Goal: Task Accomplishment & Management: Use online tool/utility

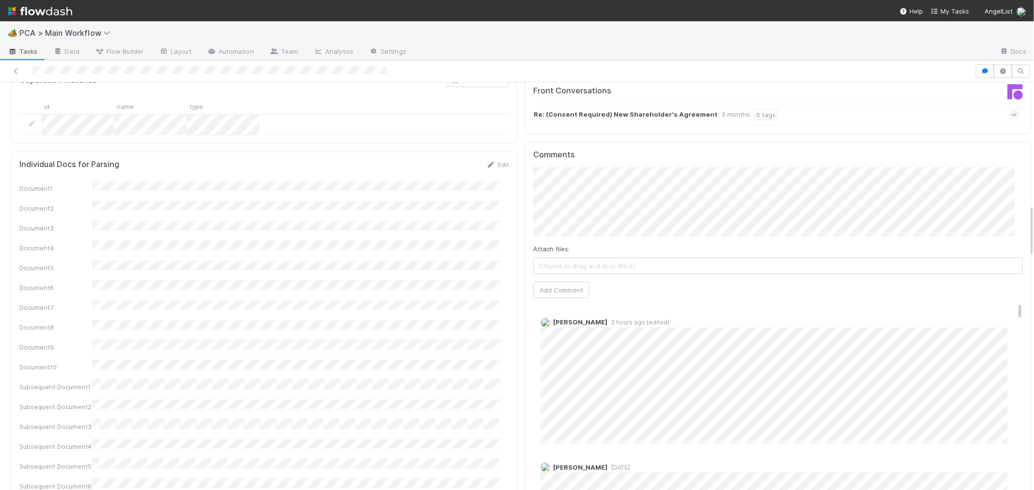
scroll to position [915, 0]
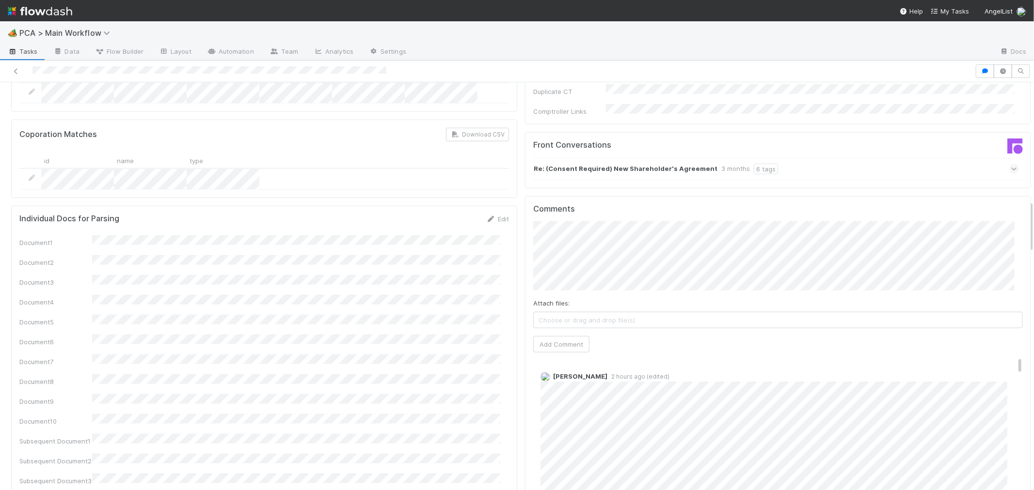
click at [567, 336] on button "Add Comment" at bounding box center [561, 344] width 56 height 16
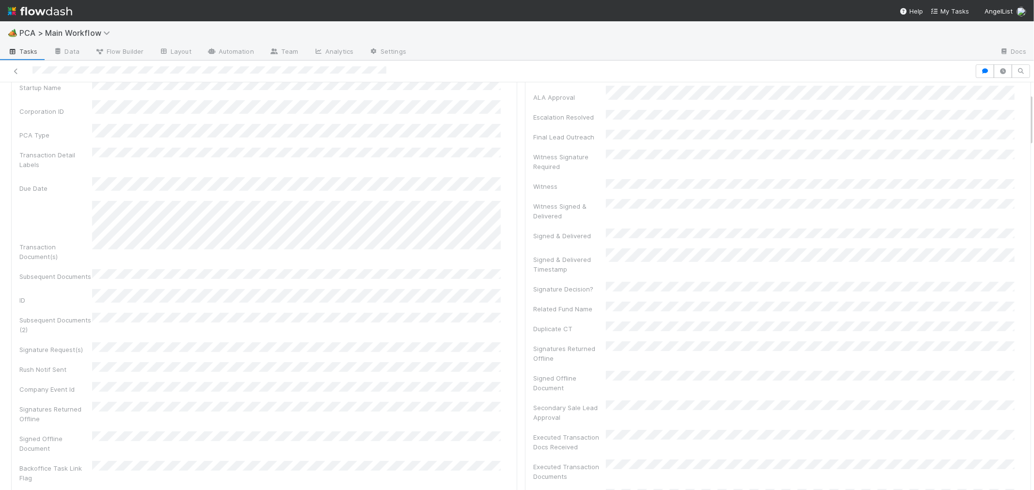
scroll to position [0, 0]
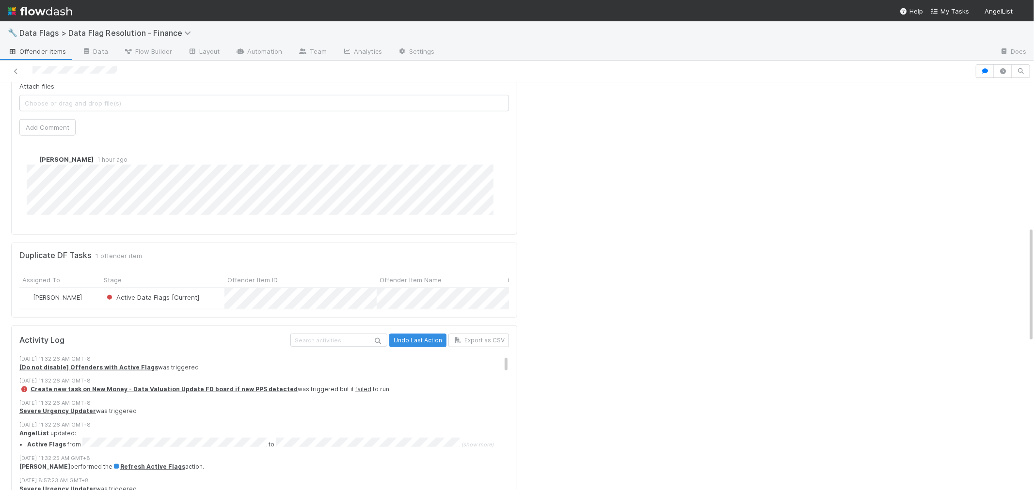
scroll to position [592, 0]
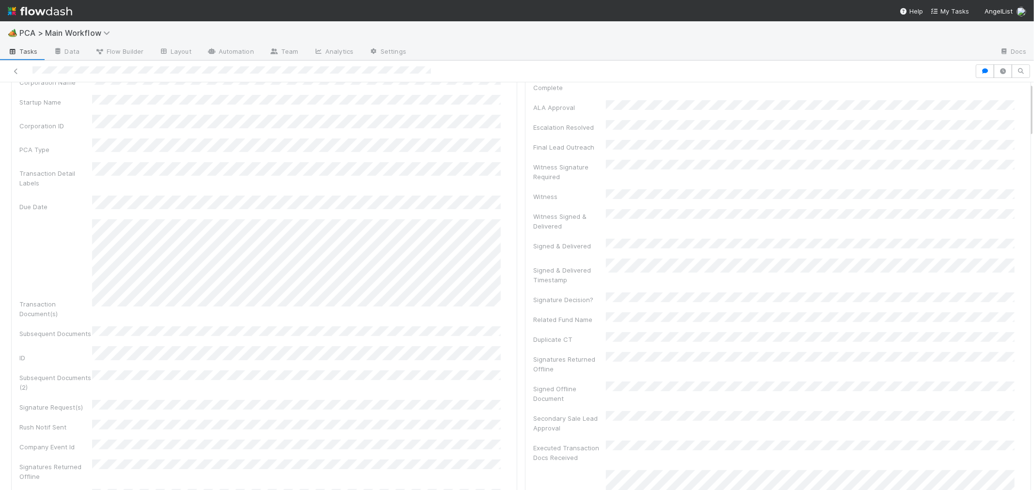
scroll to position [269, 0]
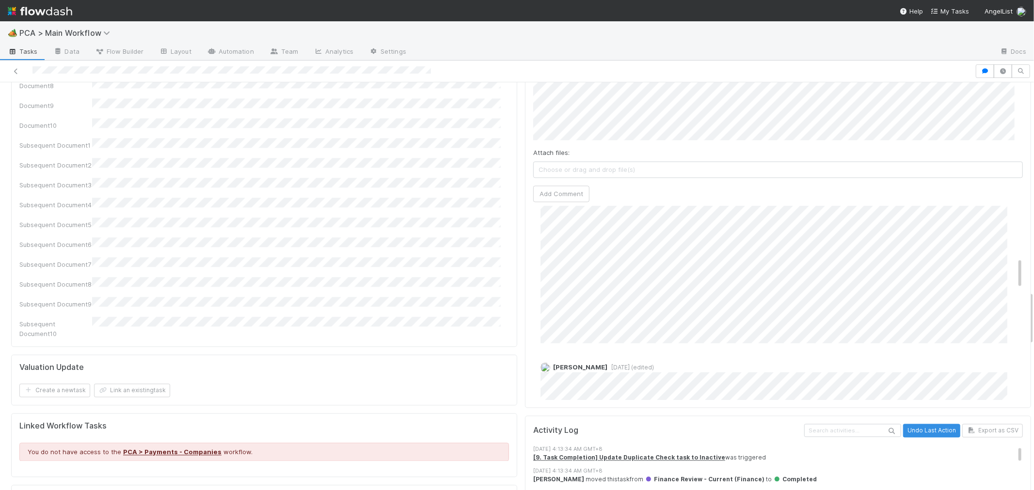
scroll to position [323, 0]
click at [618, 312] on span "1 month ago (edited)" at bounding box center [630, 315] width 47 height 7
click at [607, 222] on span "1 month ago (edited)" at bounding box center [620, 225] width 47 height 7
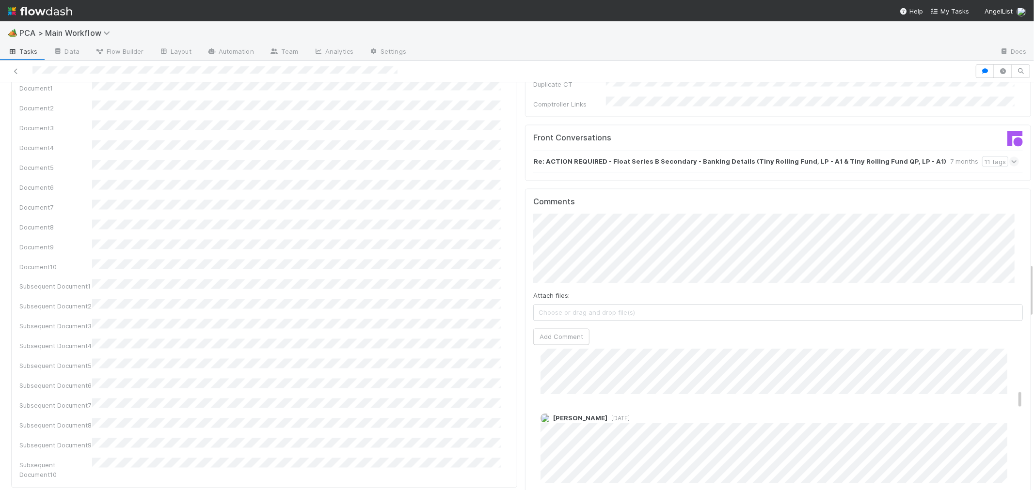
scroll to position [430, 0]
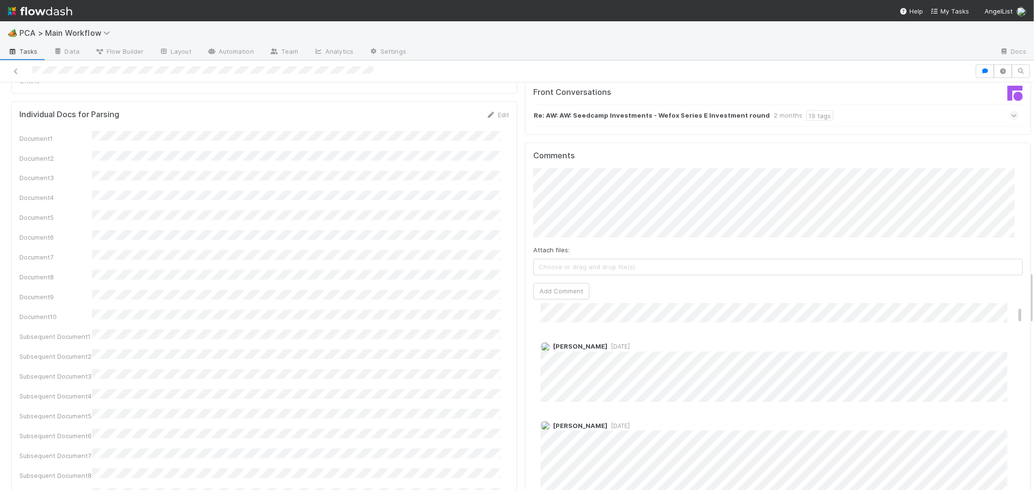
scroll to position [108, 0]
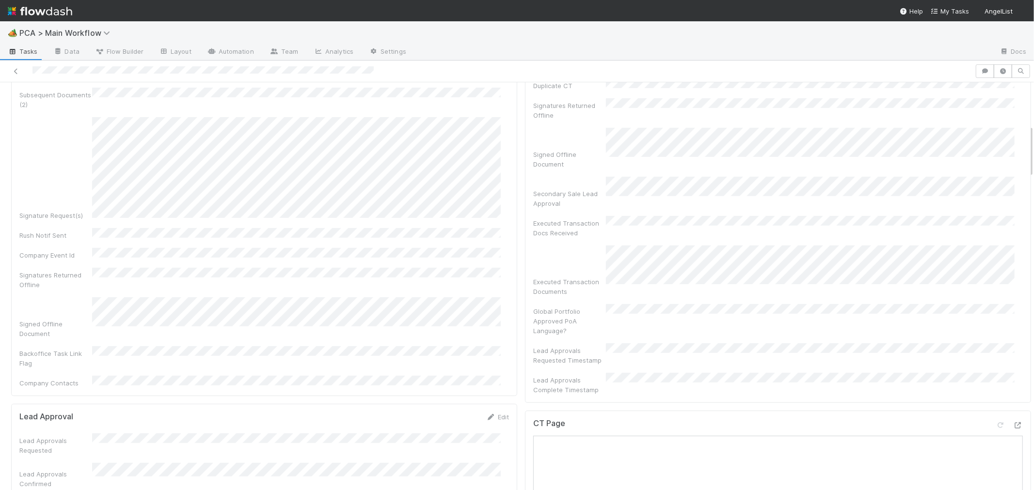
scroll to position [430, 0]
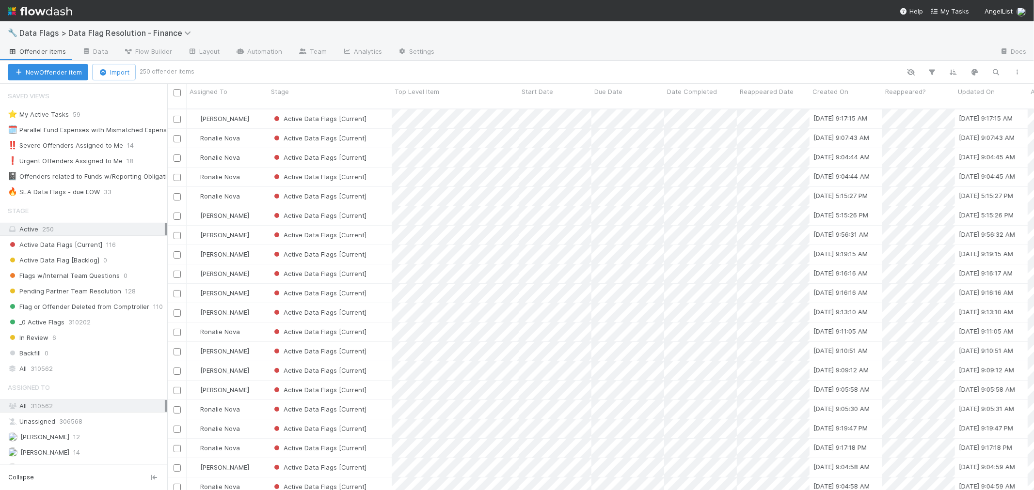
scroll to position [381, 858]
click at [128, 194] on div "🔥 SLA Data Flags - due EOW 13" at bounding box center [87, 192] width 159 height 12
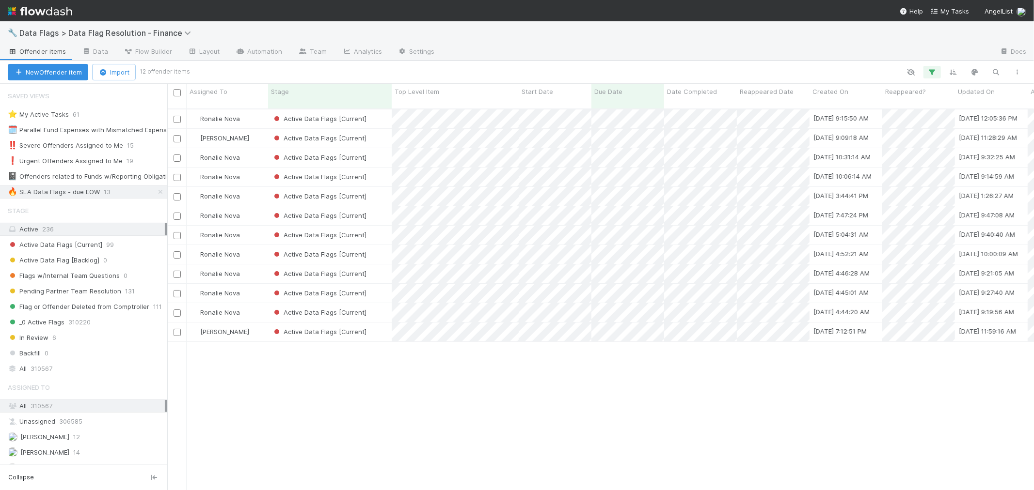
scroll to position [381, 858]
click at [221, 87] on span "Assigned To" at bounding box center [208, 92] width 38 height 10
click at [230, 109] on div "Sort A → Z" at bounding box center [245, 110] width 110 height 15
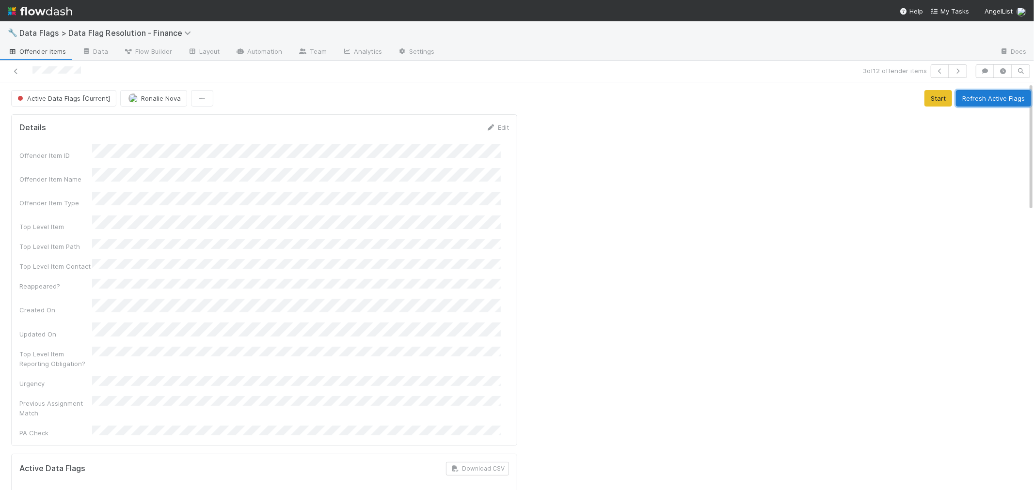
click at [960, 98] on button "Refresh Active Flags" at bounding box center [993, 98] width 75 height 16
click at [18, 70] on icon at bounding box center [16, 71] width 10 height 6
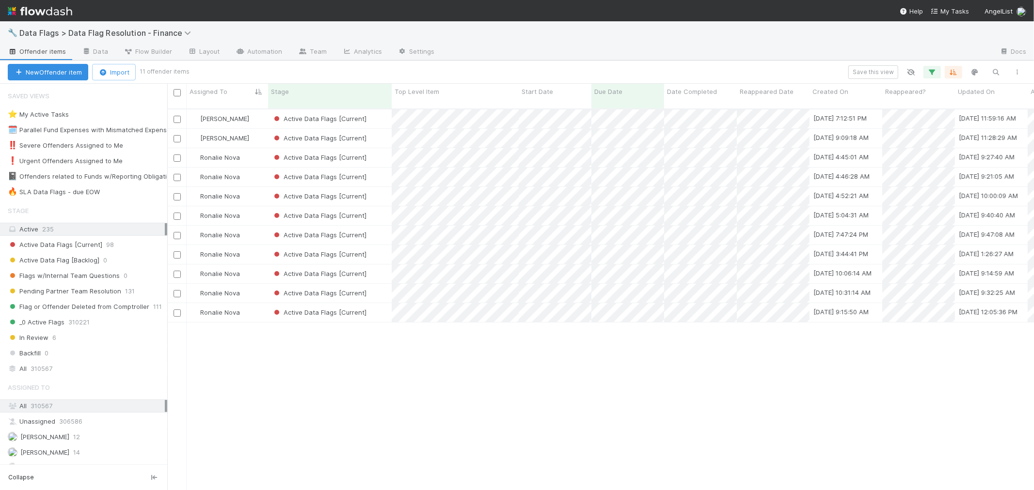
scroll to position [381, 858]
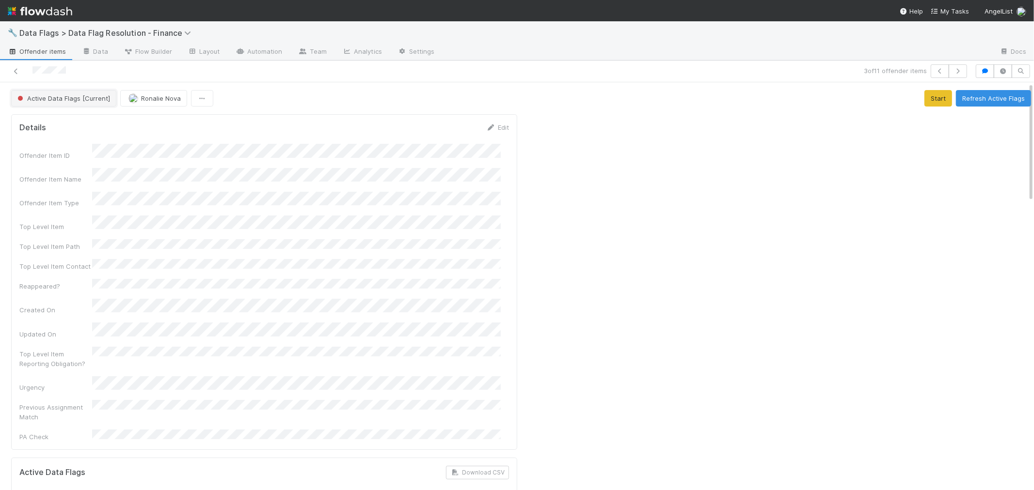
click at [78, 103] on button "Active Data Flags [Current]" at bounding box center [63, 98] width 105 height 16
click at [90, 129] on div "Pending Partner Team Resolution" at bounding box center [76, 122] width 137 height 17
click at [142, 100] on button "Ronalie Nova" at bounding box center [153, 98] width 67 height 16
click at [16, 70] on icon at bounding box center [16, 71] width 10 height 6
click at [18, 70] on icon at bounding box center [16, 71] width 10 height 6
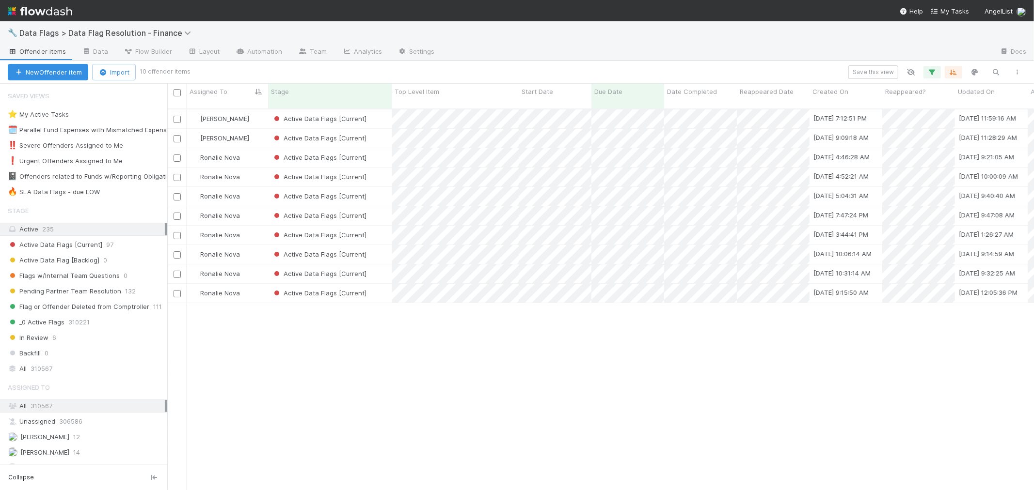
scroll to position [381, 858]
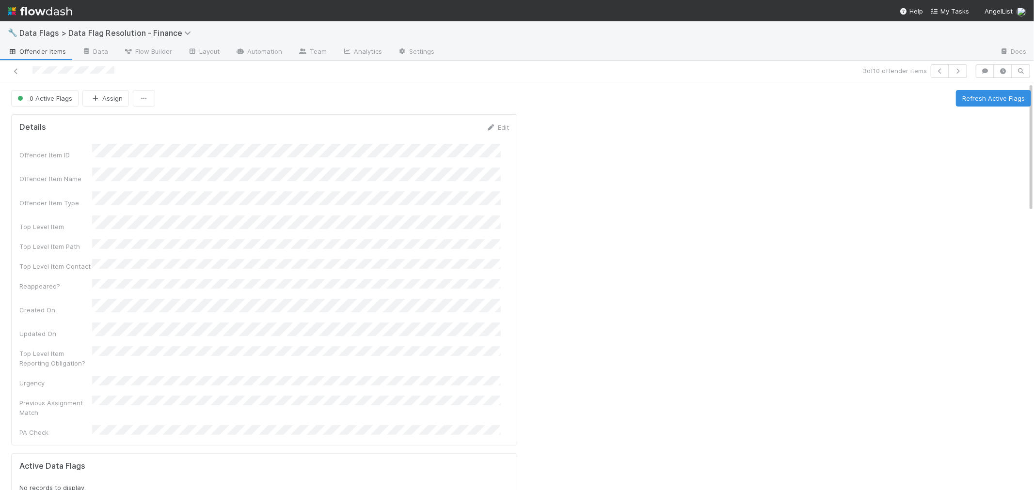
drag, startPoint x: 16, startPoint y: 69, endPoint x: 27, endPoint y: 50, distance: 21.9
click at [16, 69] on icon at bounding box center [16, 71] width 10 height 6
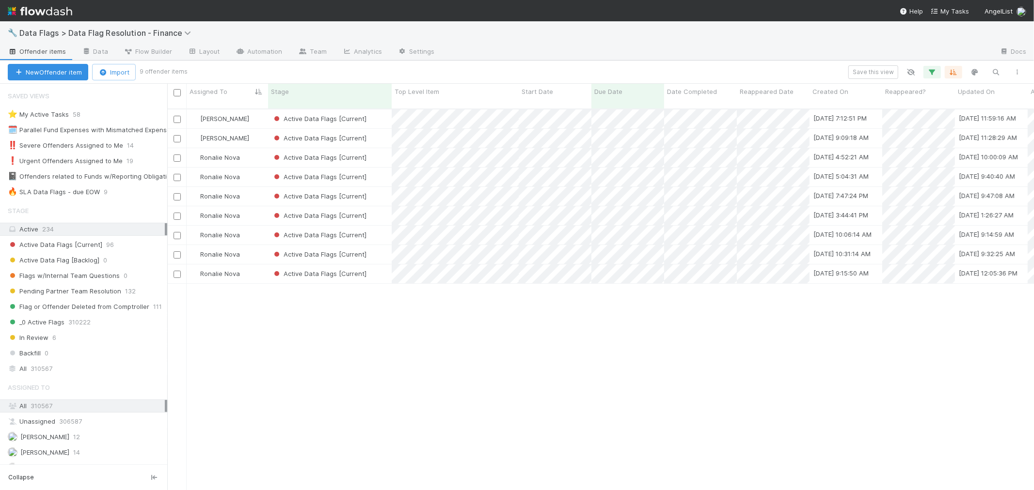
scroll to position [8, 8]
click at [378, 149] on div "Active Data Flags [Current]" at bounding box center [330, 157] width 124 height 19
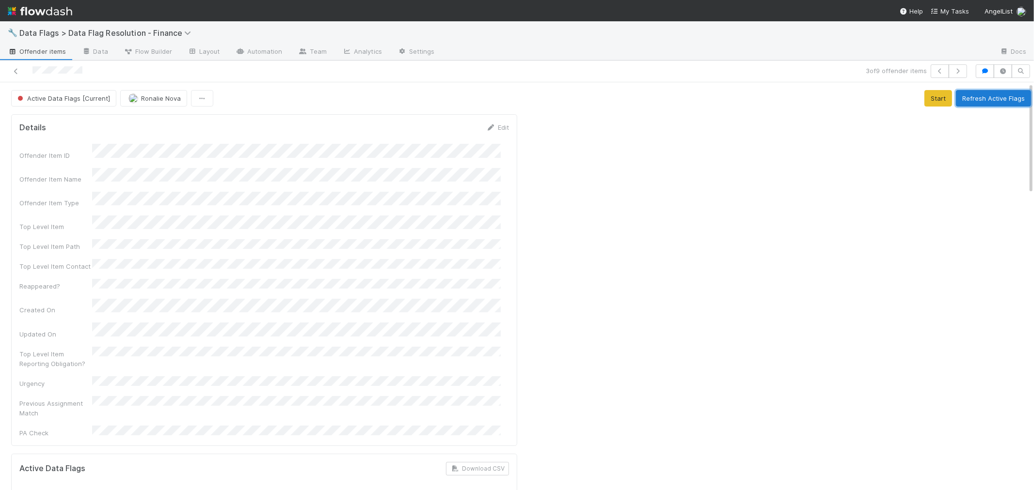
click at [964, 99] on button "Refresh Active Flags" at bounding box center [993, 98] width 75 height 16
click at [17, 69] on icon at bounding box center [16, 71] width 10 height 6
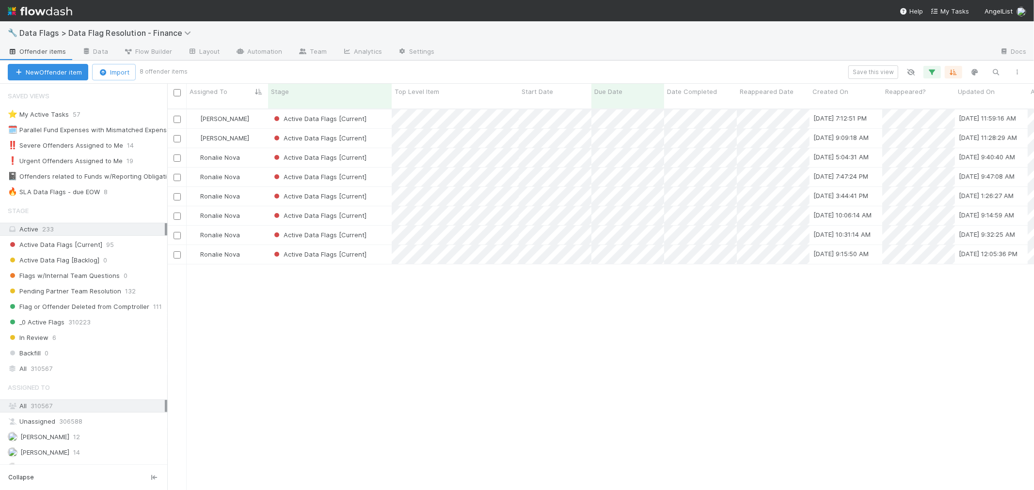
scroll to position [8, 8]
click at [375, 148] on div "Active Data Flags [Current]" at bounding box center [330, 157] width 124 height 19
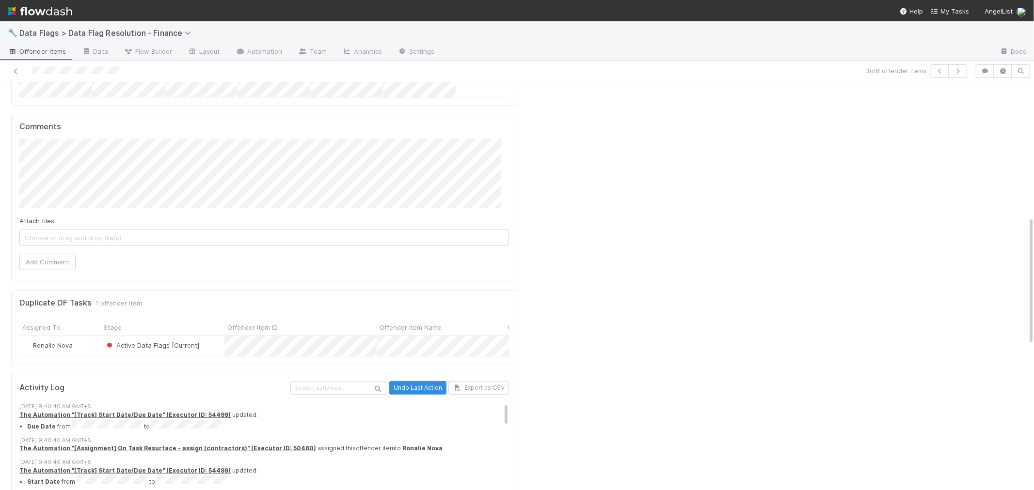
scroll to position [215, 0]
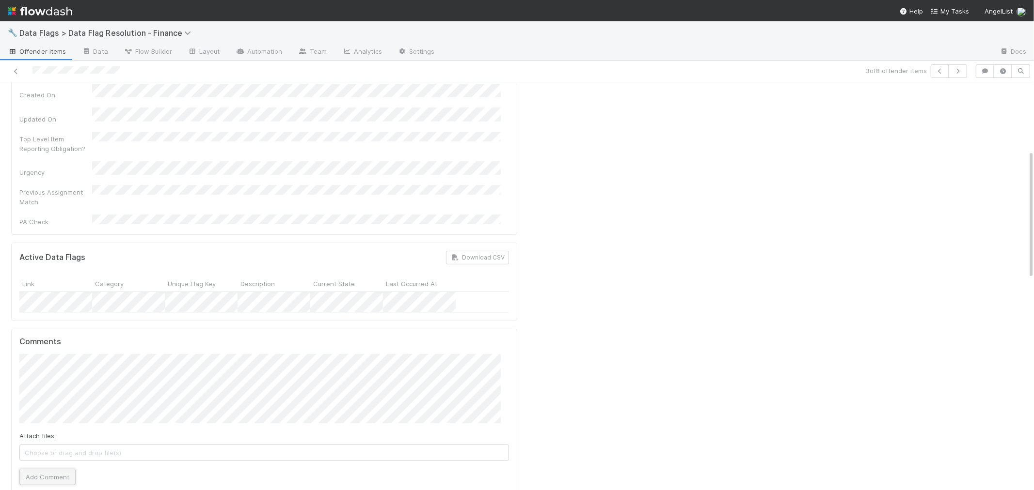
click at [66, 469] on button "Add Comment" at bounding box center [47, 477] width 56 height 16
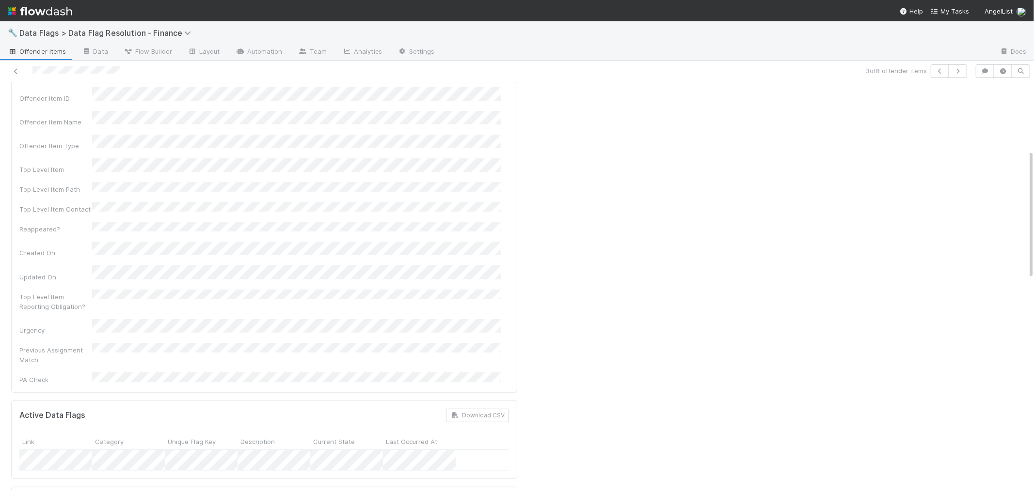
scroll to position [0, 0]
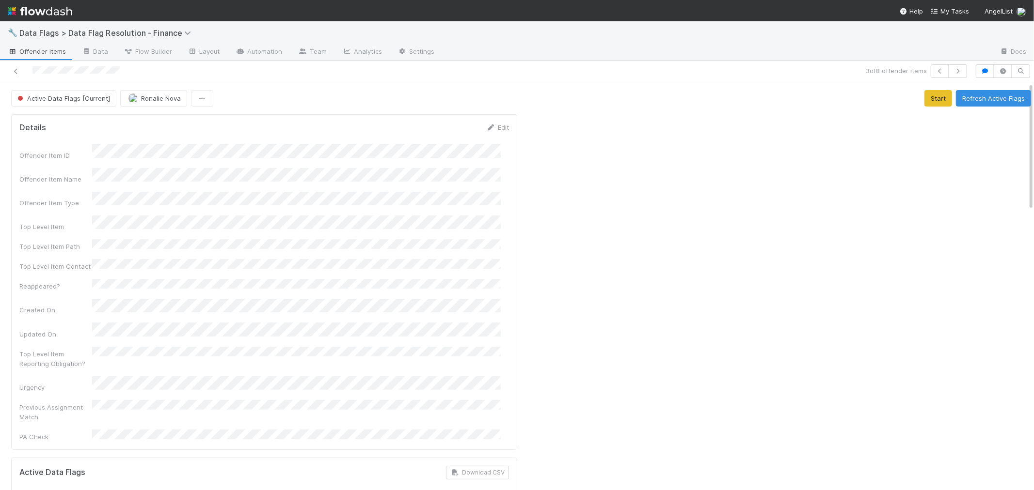
click at [58, 95] on span "Active Data Flags [Current]" at bounding box center [63, 98] width 94 height 8
drag, startPoint x: 16, startPoint y: 74, endPoint x: 53, endPoint y: 51, distance: 44.4
click at [16, 73] on icon at bounding box center [16, 71] width 10 height 6
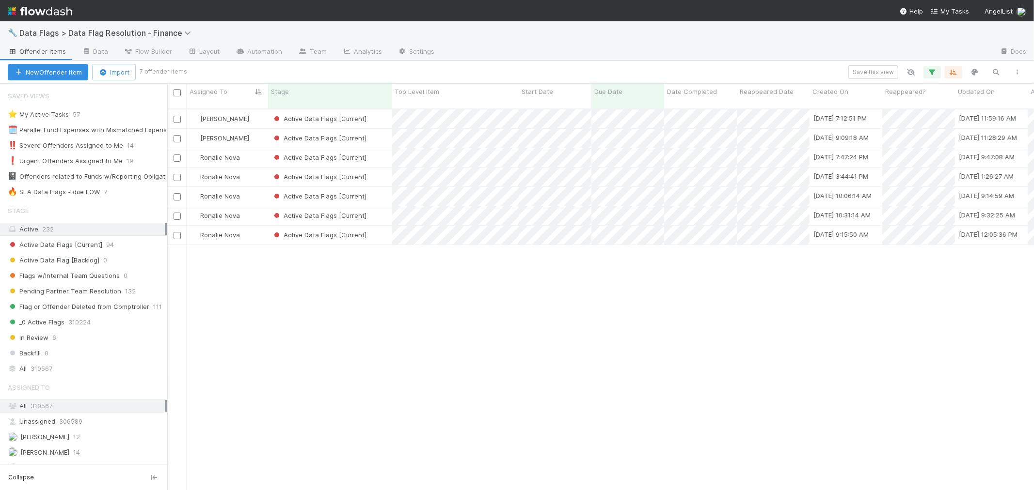
scroll to position [8, 8]
click at [381, 149] on div "Active Data Flags [Current]" at bounding box center [330, 157] width 124 height 19
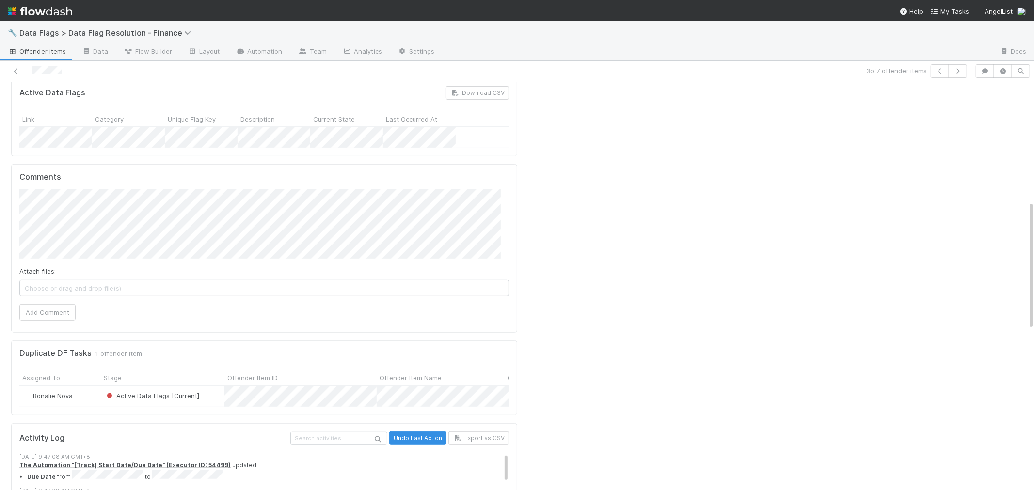
scroll to position [377, 0]
click at [46, 308] on button "Add Comment" at bounding box center [47, 316] width 56 height 16
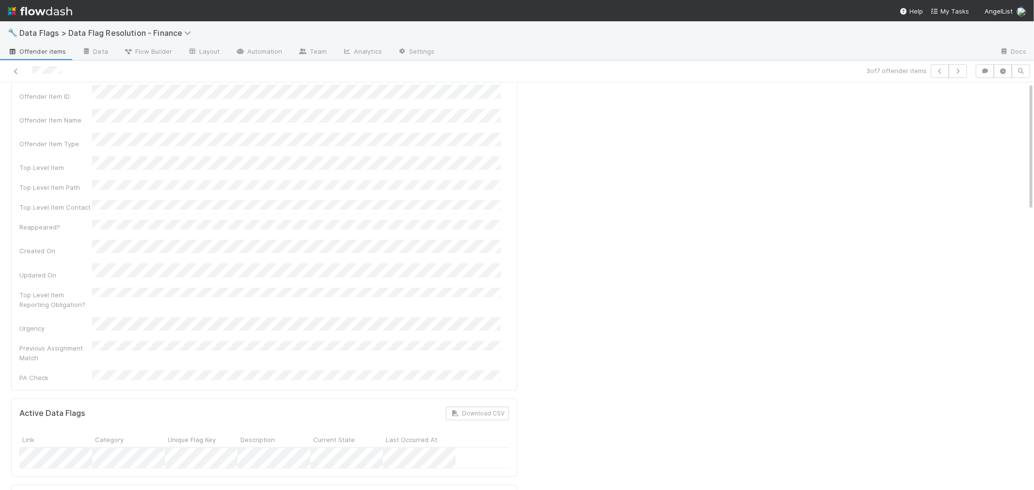
scroll to position [0, 0]
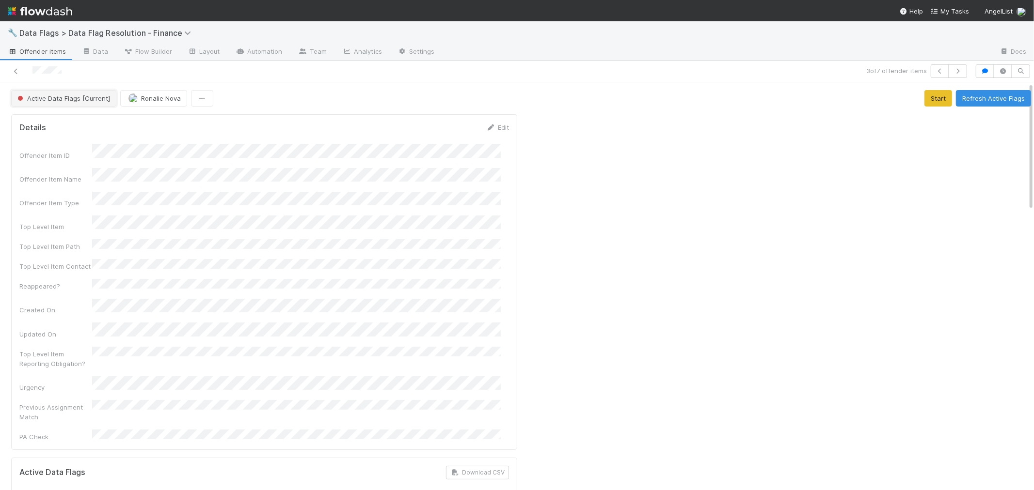
click at [58, 97] on span "Active Data Flags [Current]" at bounding box center [63, 98] width 94 height 8
drag, startPoint x: 15, startPoint y: 73, endPoint x: 51, endPoint y: 4, distance: 78.2
click at [15, 71] on icon at bounding box center [16, 71] width 10 height 6
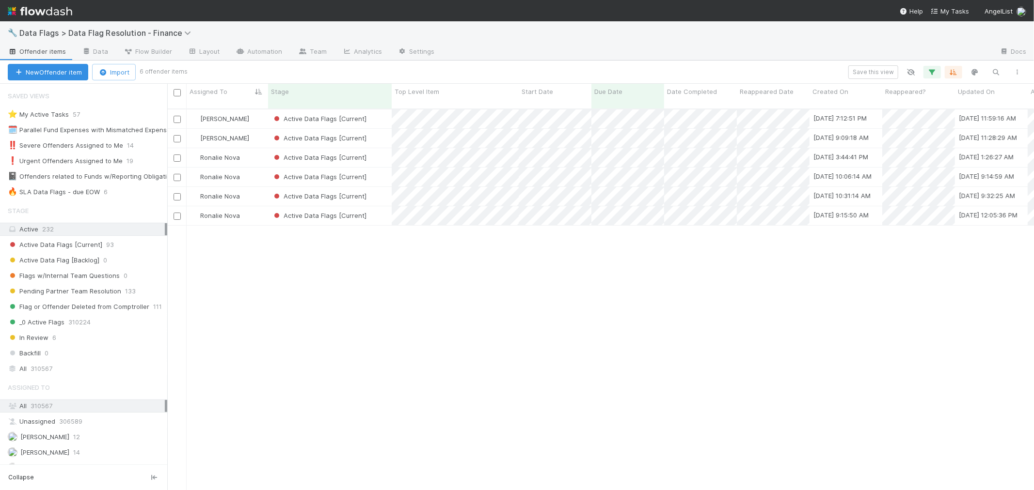
scroll to position [8, 8]
click at [259, 149] on div "Ronalie Nova" at bounding box center [227, 157] width 81 height 19
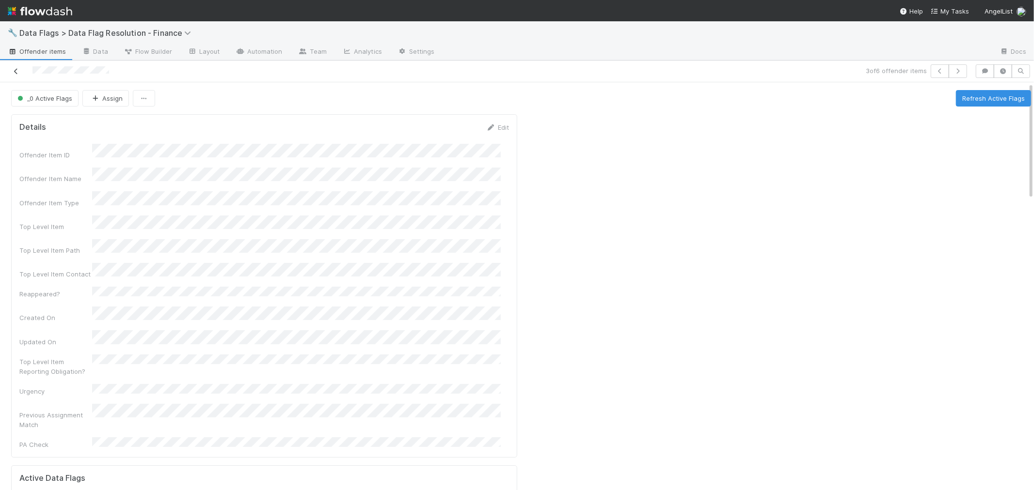
click at [15, 66] on link at bounding box center [16, 71] width 10 height 10
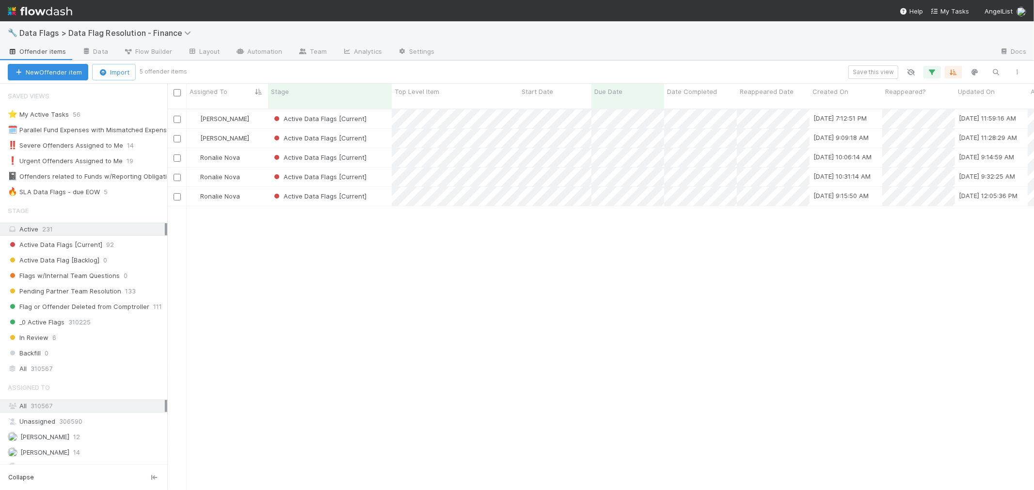
scroll to position [8, 8]
click at [263, 148] on div "Ronalie Nova" at bounding box center [227, 157] width 81 height 19
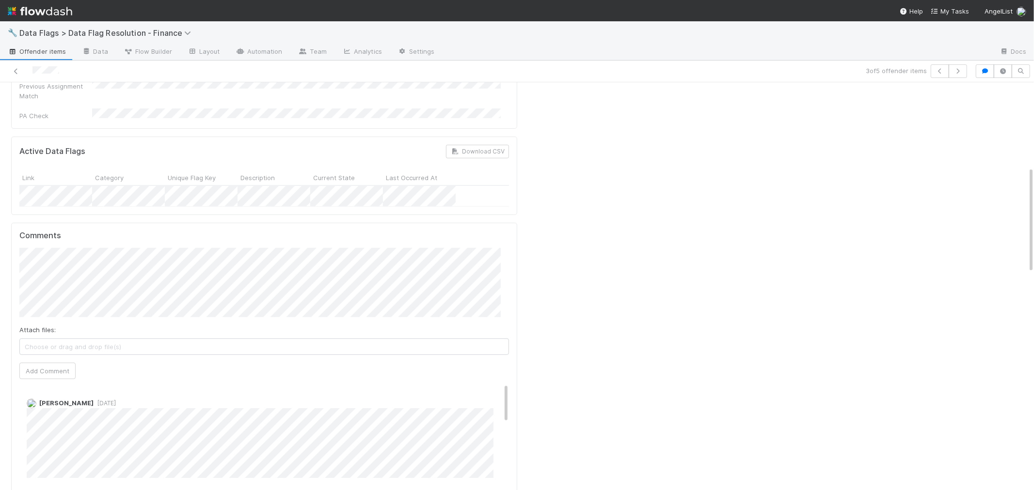
scroll to position [323, 0]
click at [48, 365] on button "Add Comment" at bounding box center [47, 373] width 56 height 16
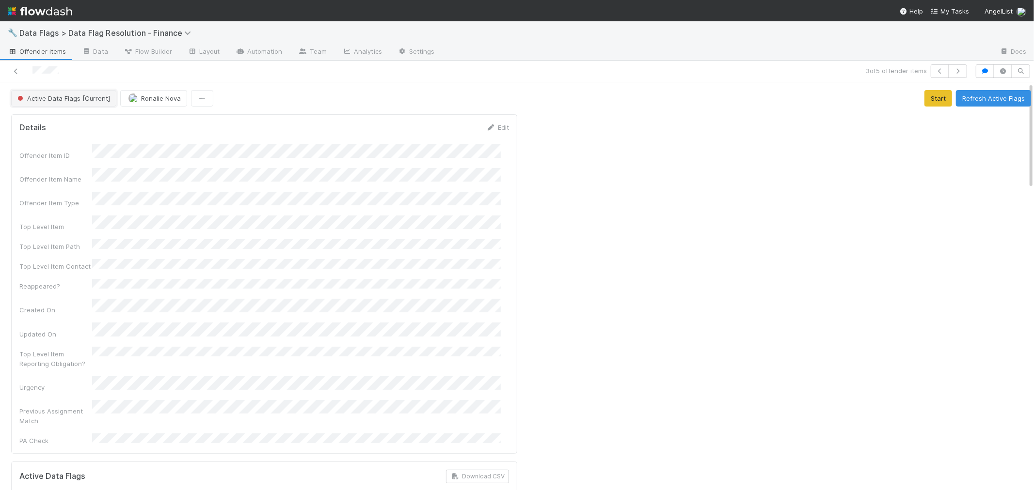
click at [63, 104] on button "Active Data Flags [Current]" at bounding box center [63, 98] width 105 height 16
click at [90, 124] on span "Pending Partner Team Resolution" at bounding box center [70, 123] width 113 height 8
click at [148, 100] on span "Ronalie Nova" at bounding box center [161, 98] width 40 height 8
click at [195, 127] on div "[PERSON_NAME]" at bounding box center [183, 122] width 137 height 17
drag, startPoint x: 16, startPoint y: 70, endPoint x: 16, endPoint y: 59, distance: 11.6
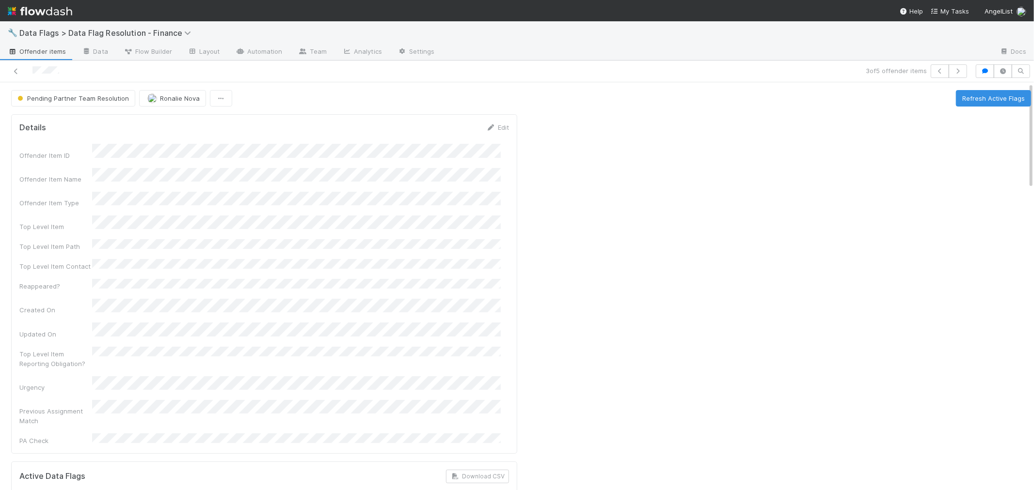
click at [16, 69] on icon at bounding box center [16, 71] width 10 height 6
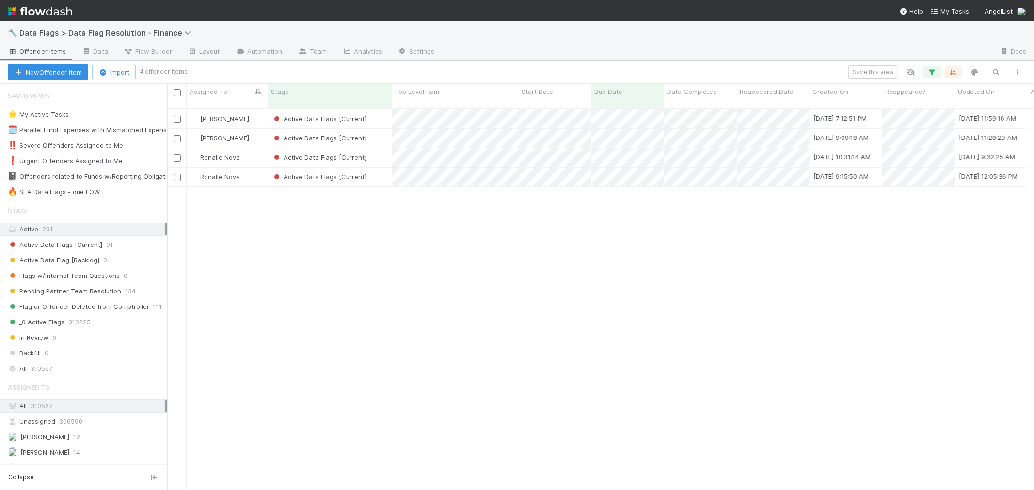
scroll to position [8, 8]
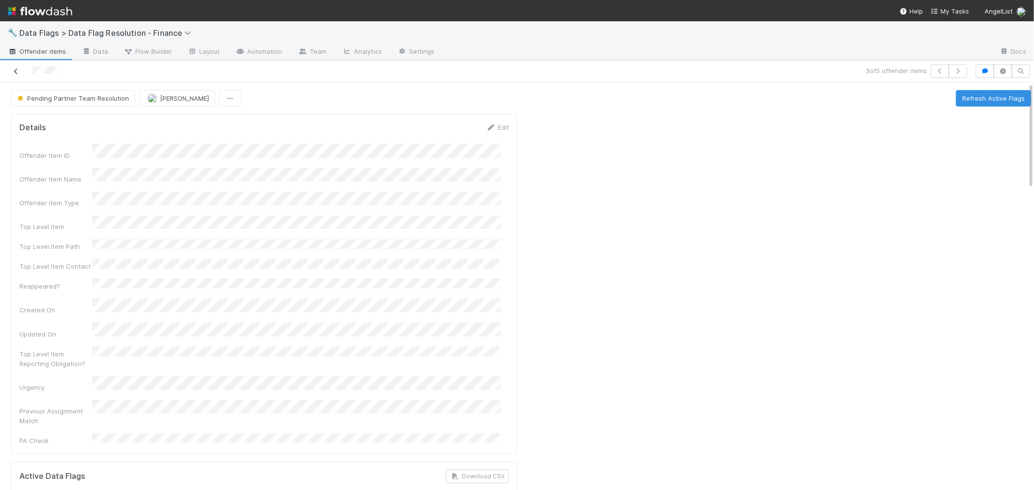
click at [14, 70] on icon at bounding box center [16, 71] width 10 height 6
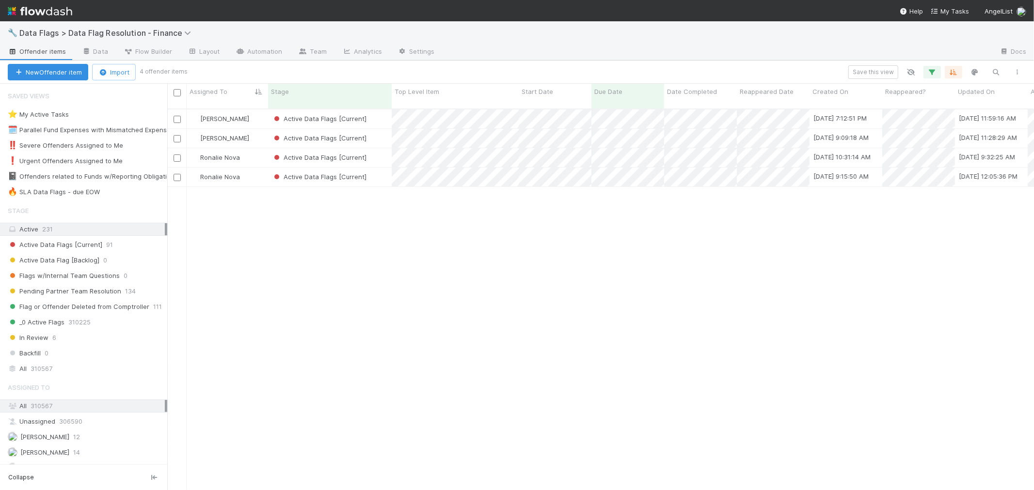
scroll to position [381, 858]
click at [387, 151] on div "Active Data Flags [Current]" at bounding box center [330, 157] width 124 height 19
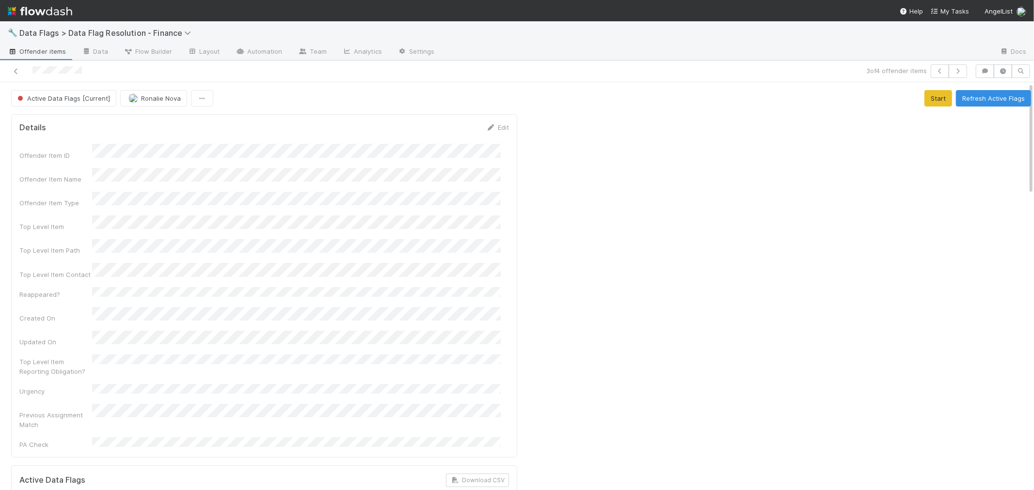
click at [397, 307] on div "Offender Item ID Offender Item Name Offender Item Type Top Level Item Top Level…" at bounding box center [263, 297] width 489 height 306
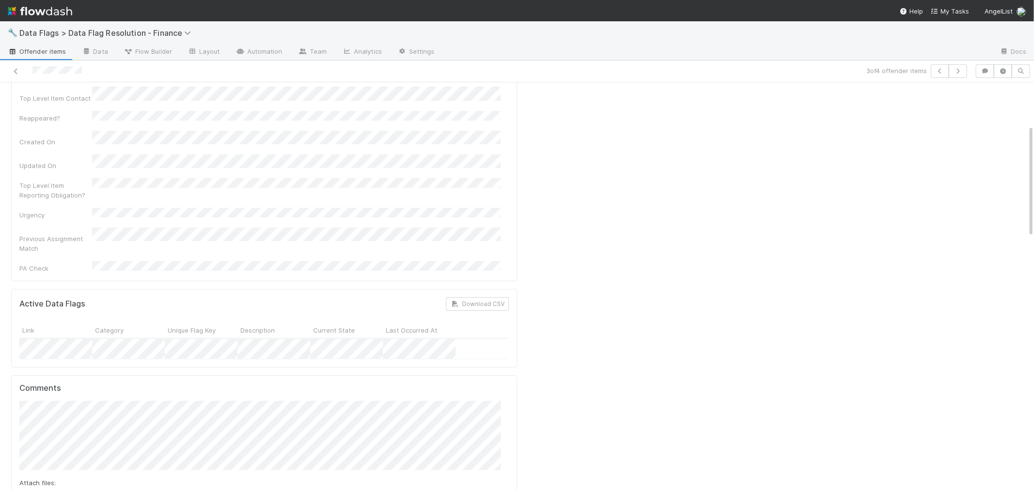
scroll to position [269, 0]
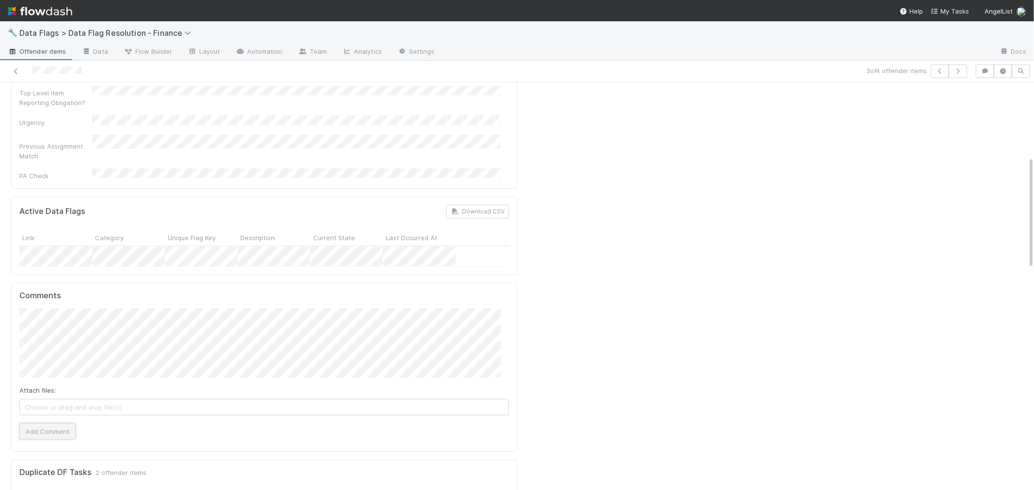
click at [59, 424] on button "Add Comment" at bounding box center [47, 432] width 56 height 16
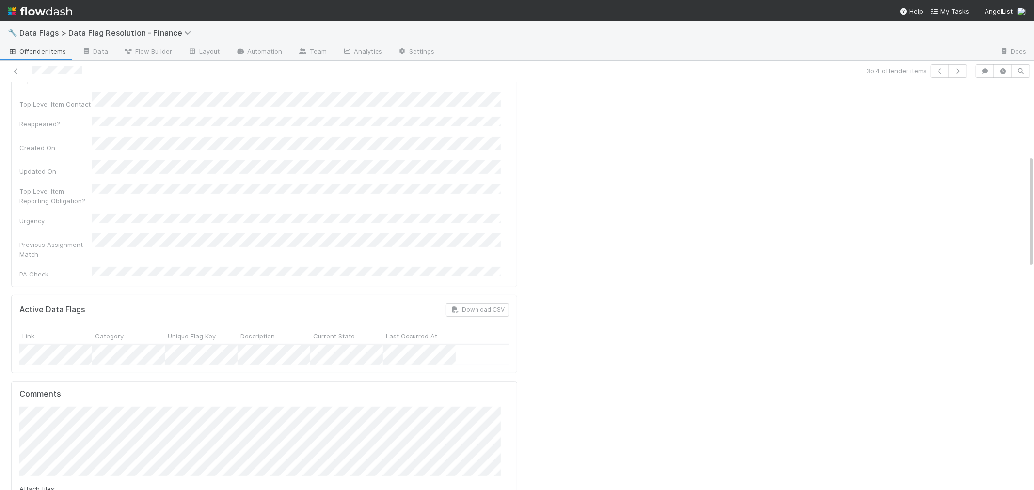
scroll to position [0, 0]
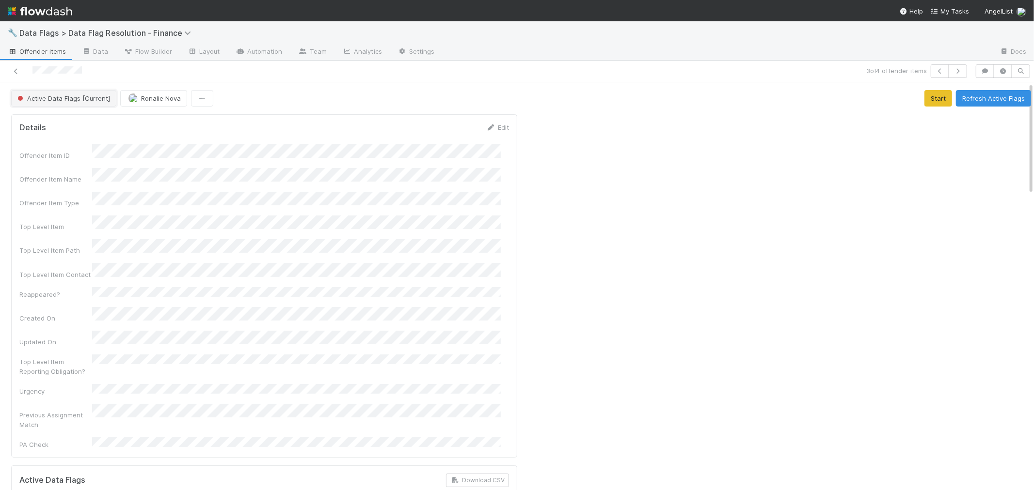
click at [57, 91] on button "Active Data Flags [Current]" at bounding box center [63, 98] width 105 height 16
click at [13, 68] on icon at bounding box center [16, 71] width 10 height 6
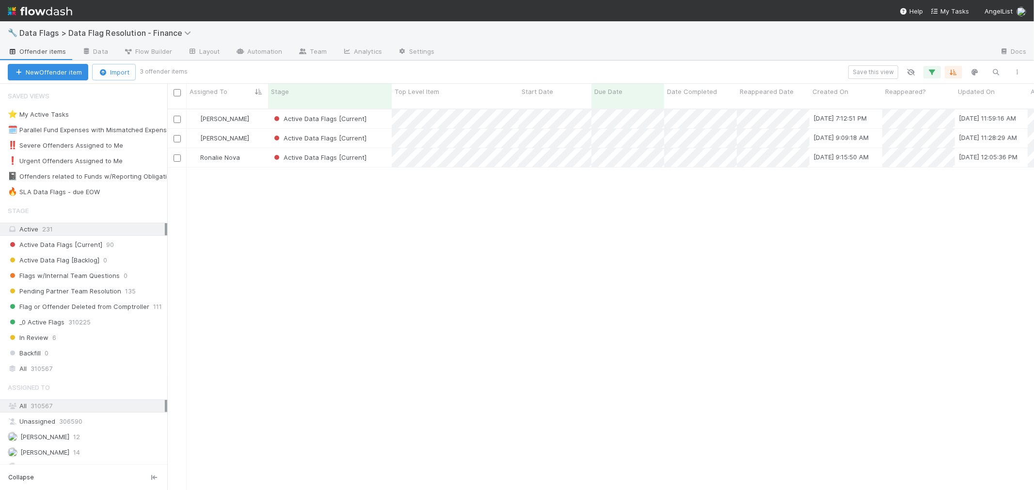
scroll to position [381, 858]
click at [375, 148] on div "Active Data Flags [Current]" at bounding box center [330, 157] width 124 height 19
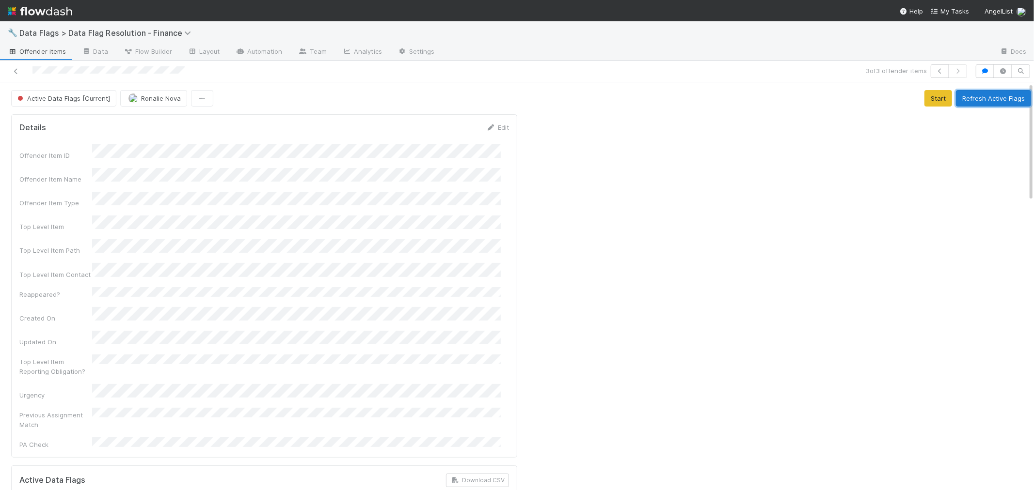
click at [976, 99] on button "Refresh Active Flags" at bounding box center [993, 98] width 75 height 16
click at [17, 72] on icon at bounding box center [16, 71] width 10 height 6
click at [957, 100] on button "Refresh Active Flags" at bounding box center [993, 98] width 75 height 16
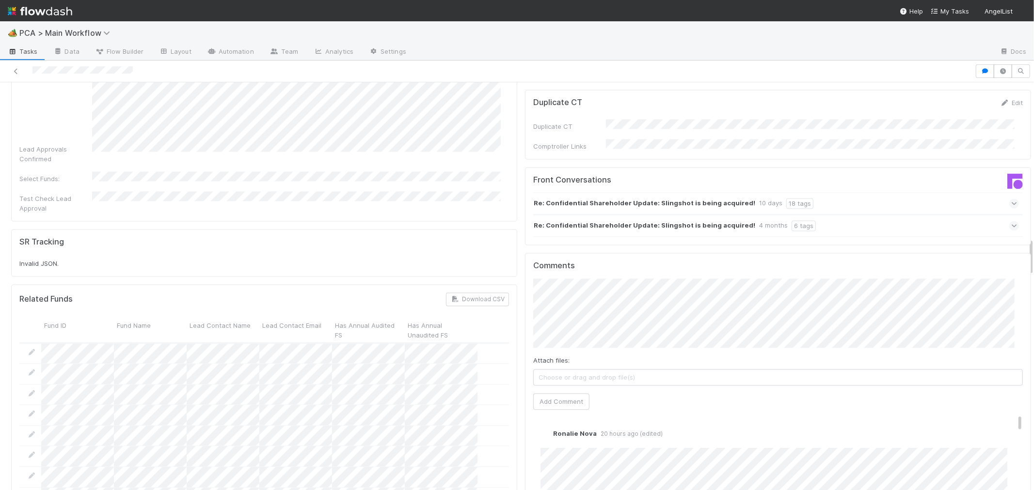
scroll to position [1723, 0]
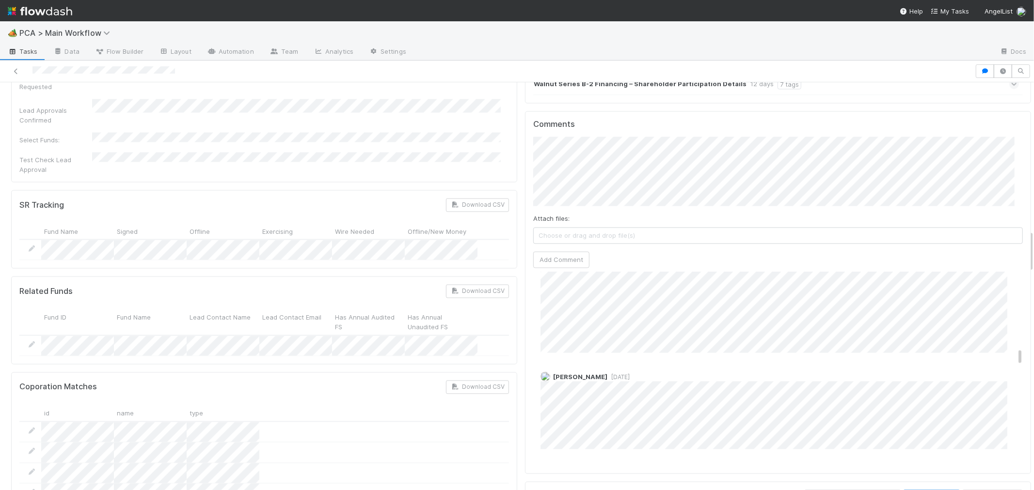
scroll to position [1399, 0]
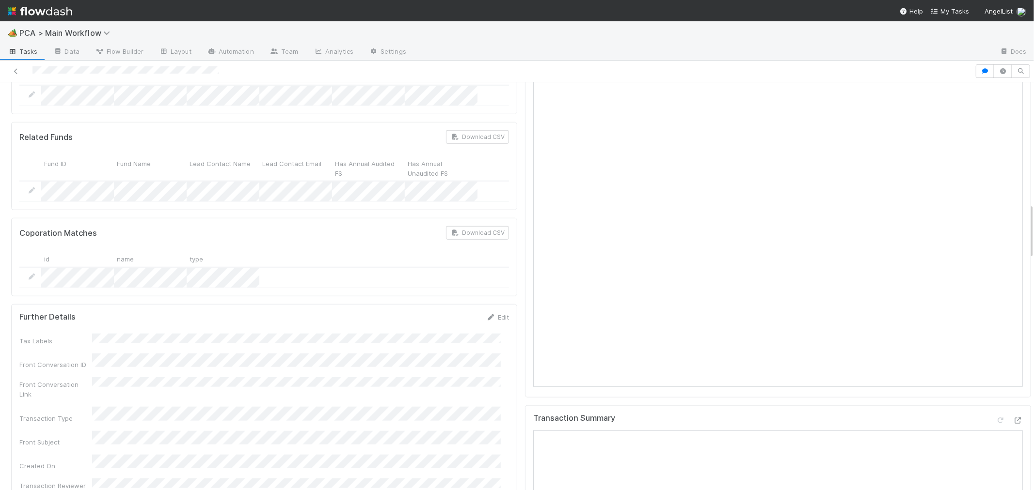
scroll to position [969, 0]
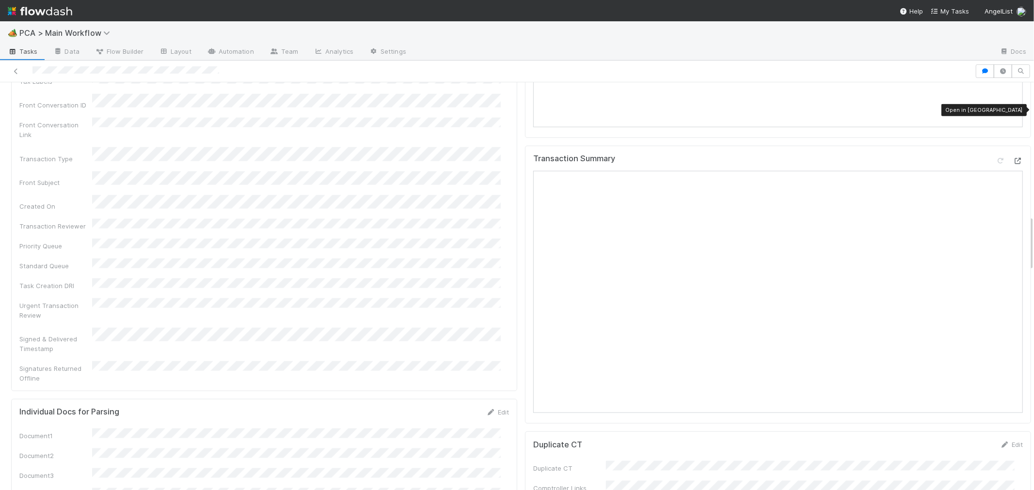
click at [1013, 158] on icon at bounding box center [1018, 161] width 10 height 6
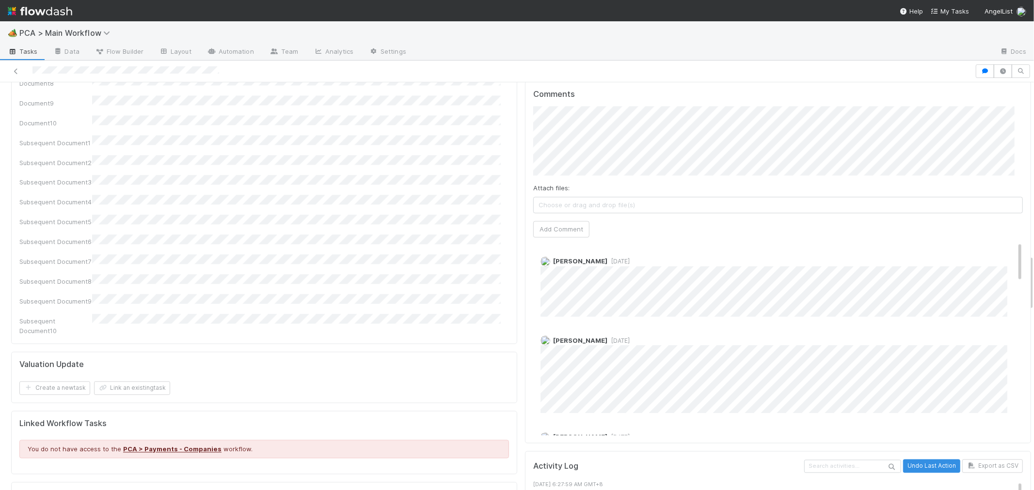
scroll to position [1561, 0]
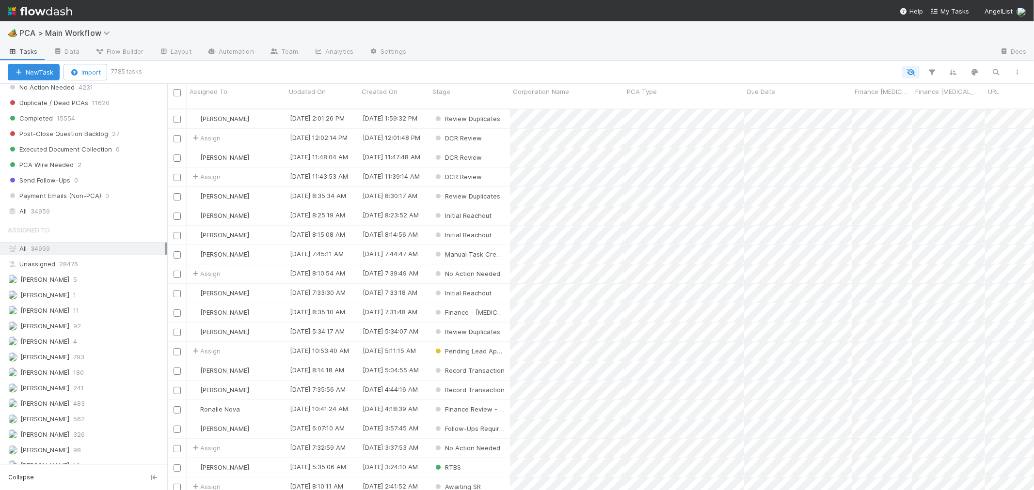
scroll to position [915, 0]
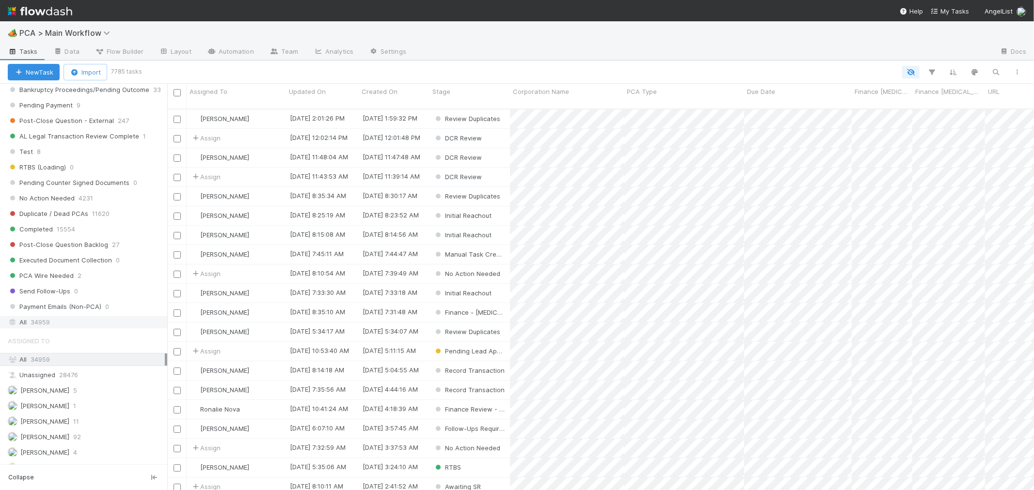
click at [30, 328] on div "All 34959" at bounding box center [86, 322] width 157 height 12
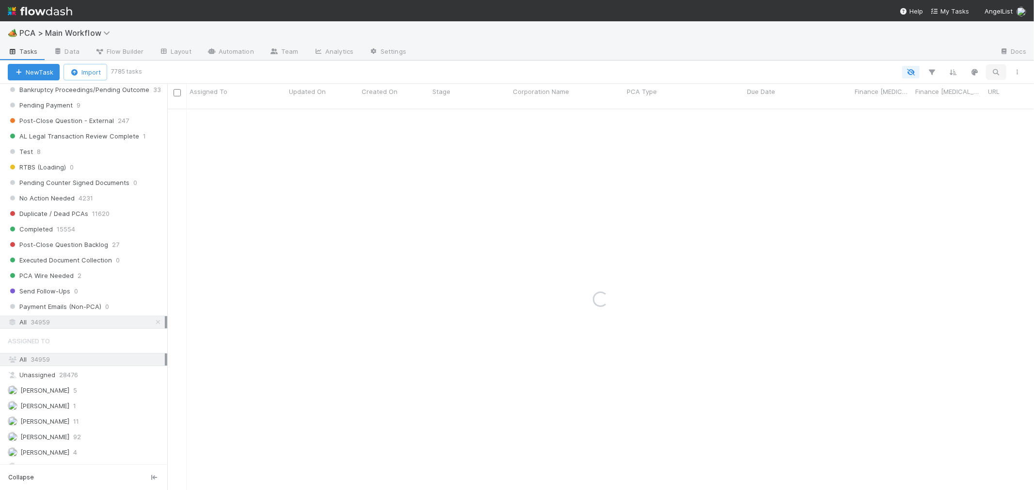
click at [994, 71] on icon "button" at bounding box center [996, 72] width 10 height 9
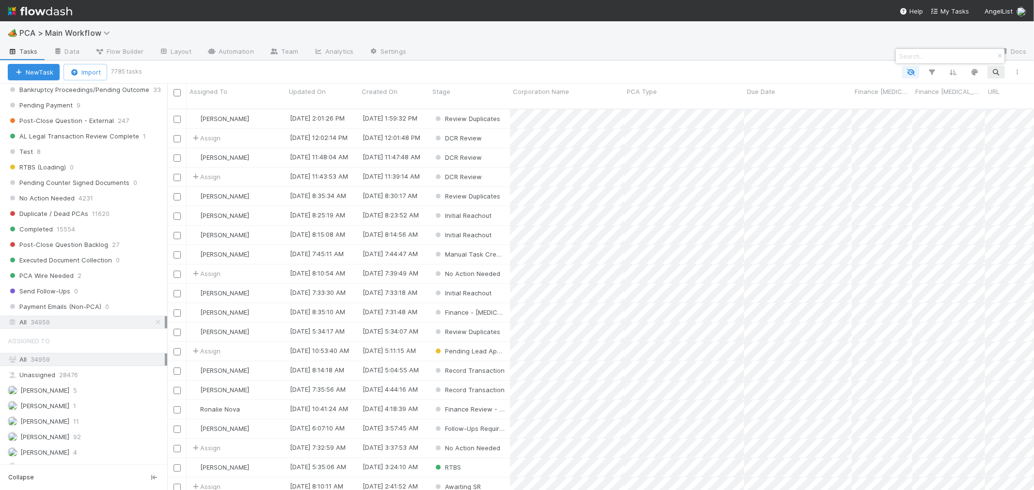
scroll to position [381, 858]
paste input "Shennon Biotechnologies Inc."
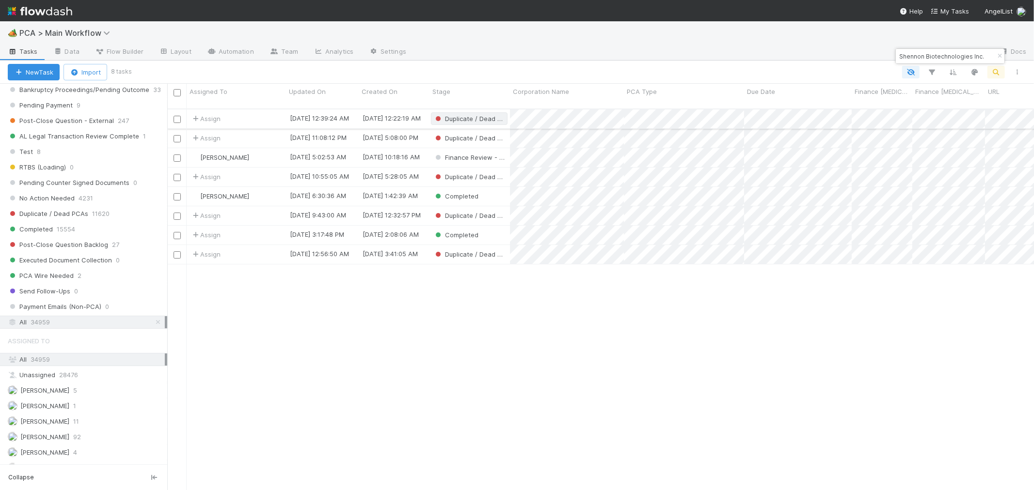
type input "Shennon Biotechnologies Inc."
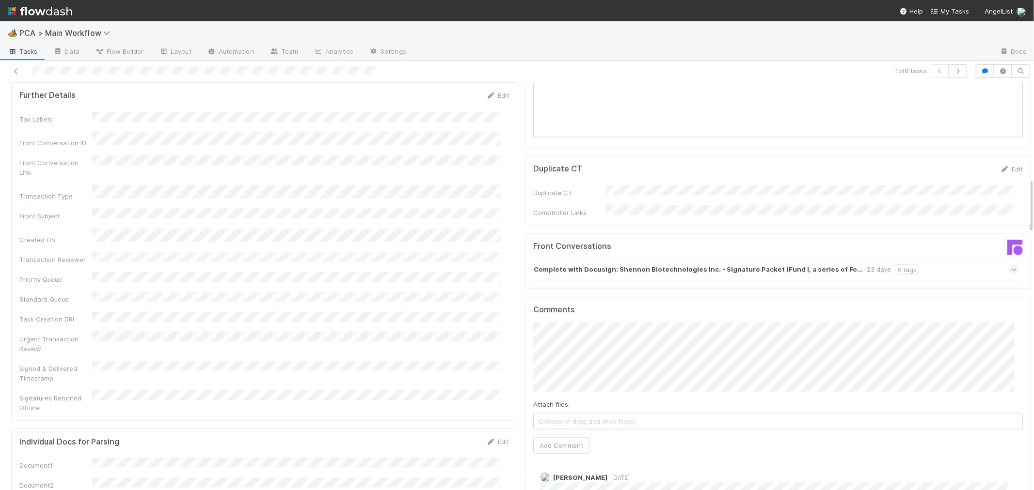
scroll to position [1023, 0]
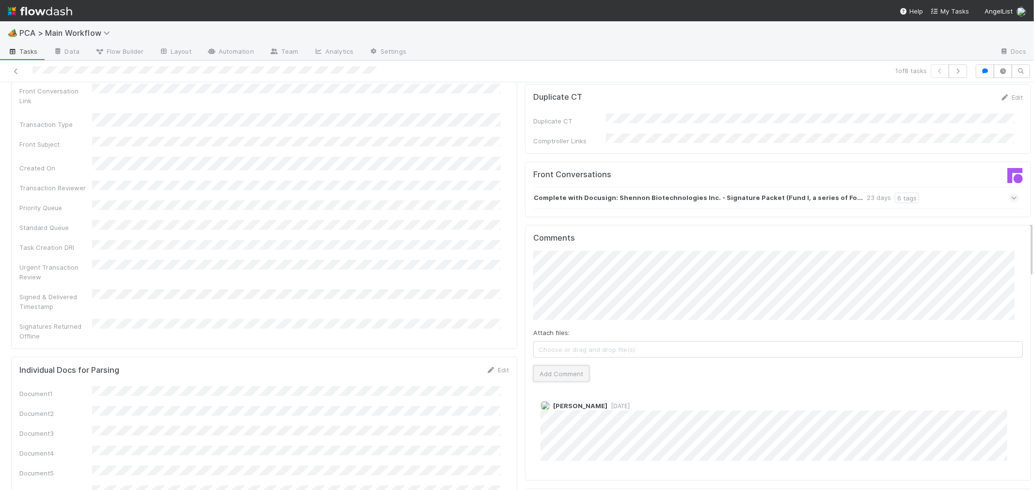
click at [567, 366] on button "Add Comment" at bounding box center [561, 374] width 56 height 16
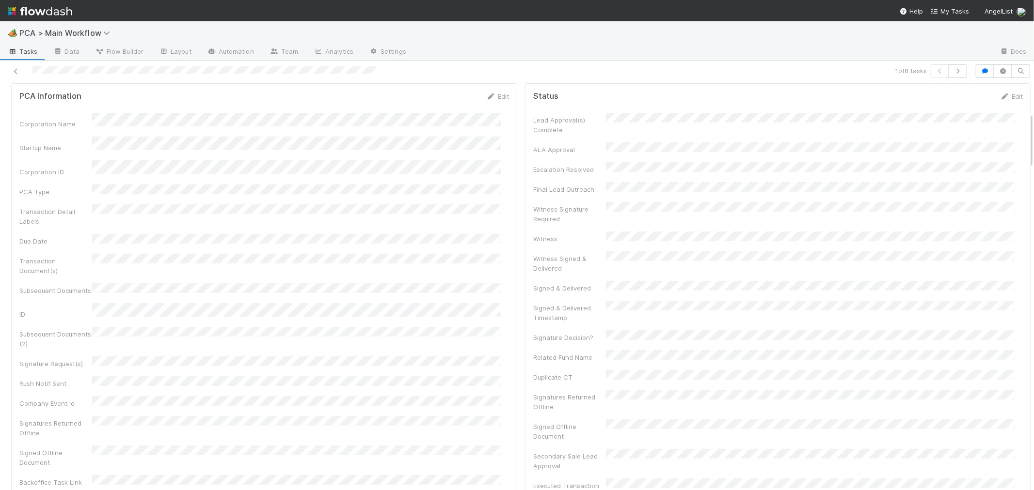
scroll to position [0, 0]
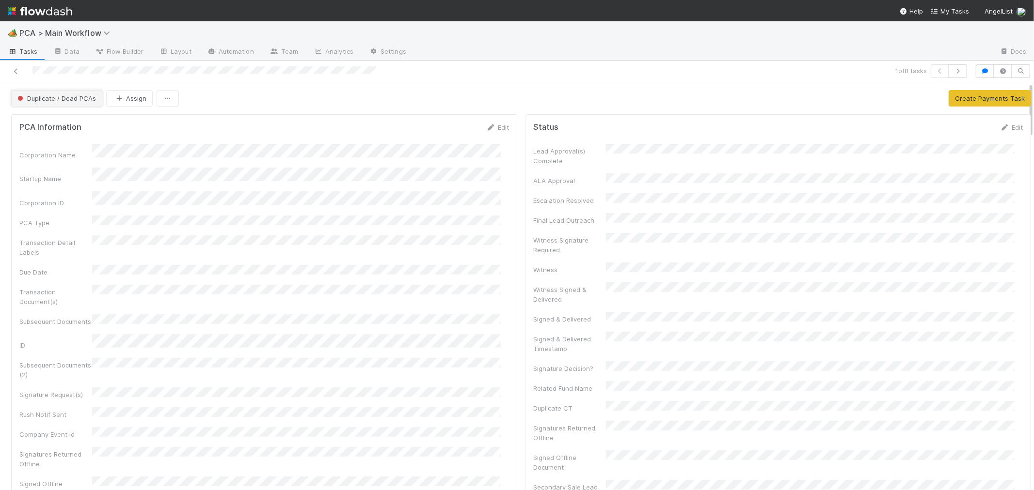
click at [76, 99] on span "Duplicate / Dead PCAs" at bounding box center [56, 98] width 80 height 8
click at [93, 142] on div "Record Transaction" at bounding box center [76, 140] width 137 height 17
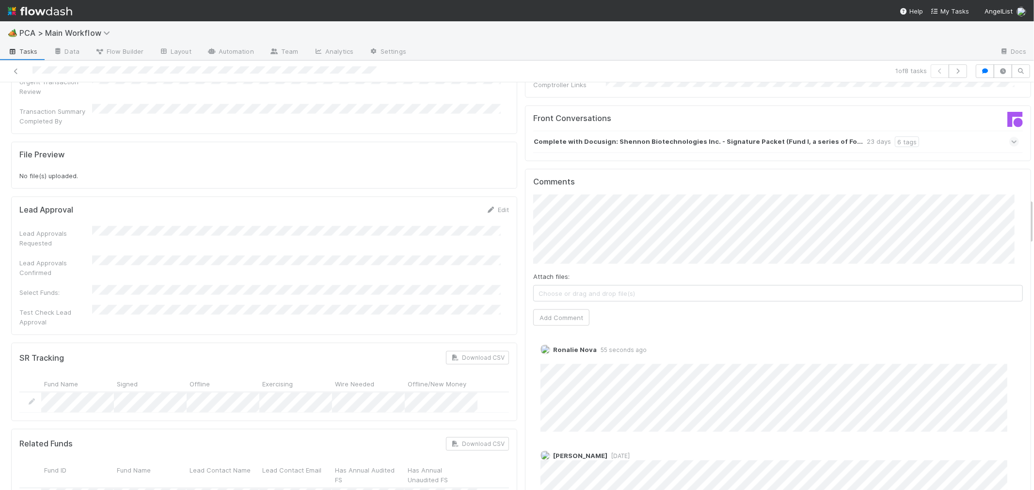
scroll to position [1131, 0]
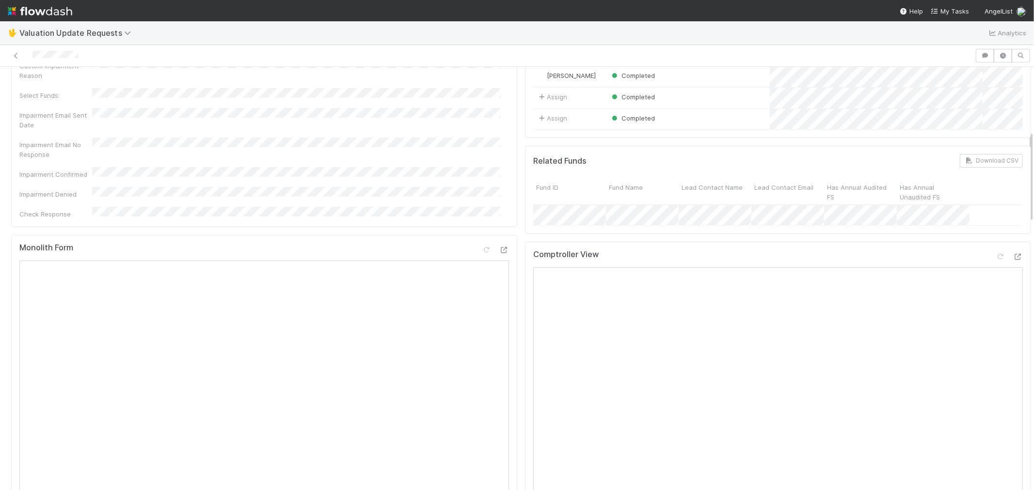
scroll to position [323, 0]
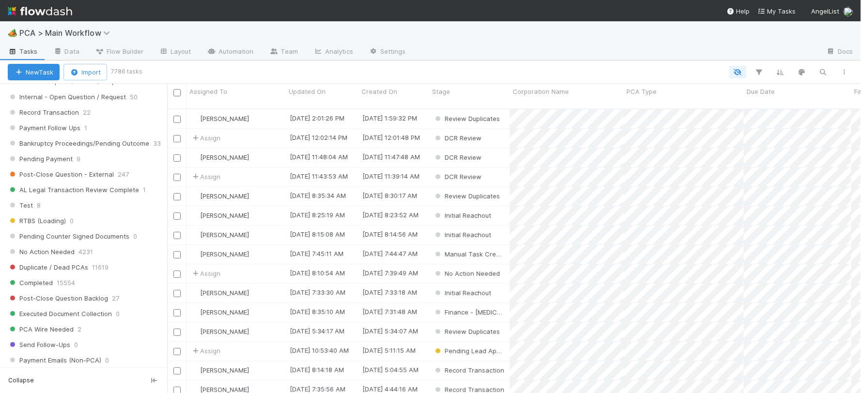
scroll to position [1077, 0]
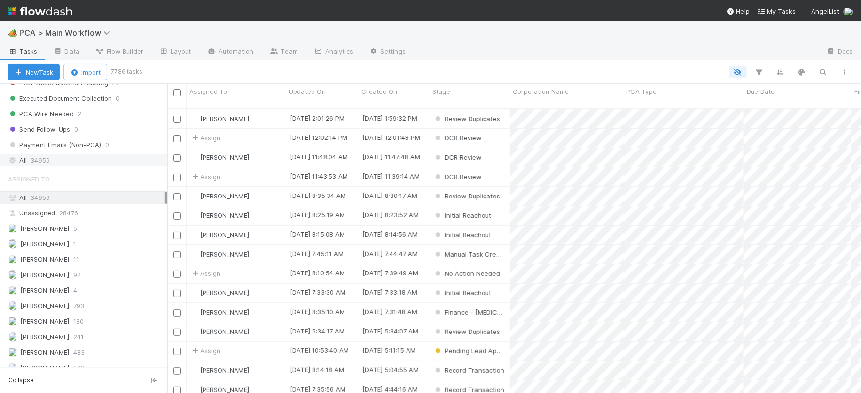
click at [41, 167] on span "34959" at bounding box center [40, 161] width 19 height 12
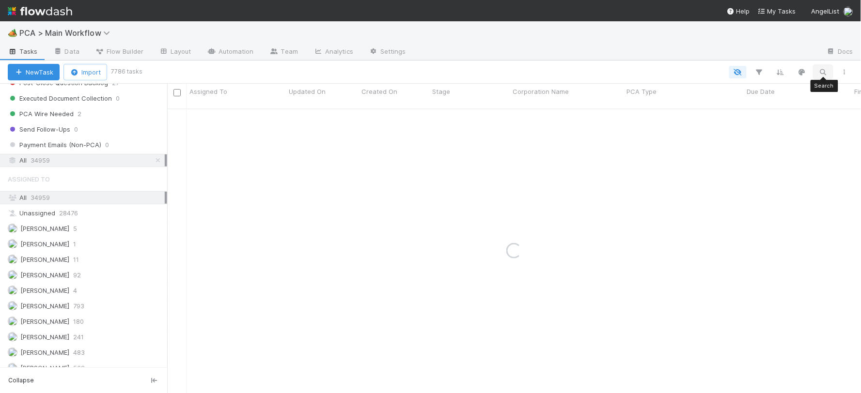
click at [819, 72] on icon "button" at bounding box center [823, 72] width 10 height 9
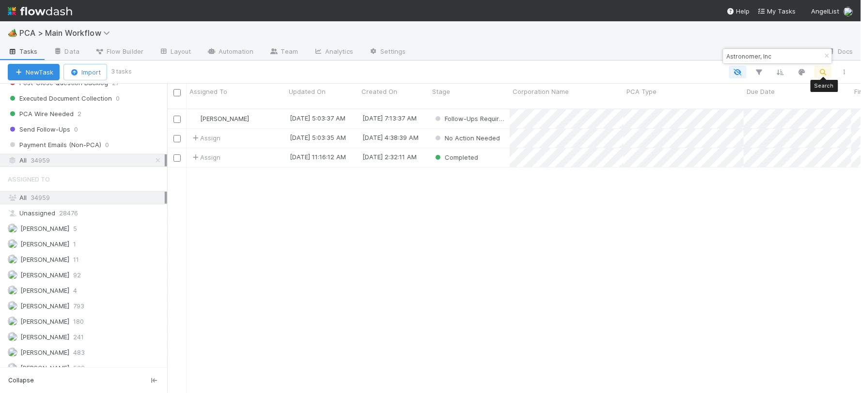
scroll to position [284, 686]
type input "Astronomer, Inc"
click at [277, 110] on div "[PERSON_NAME]" at bounding box center [236, 119] width 99 height 19
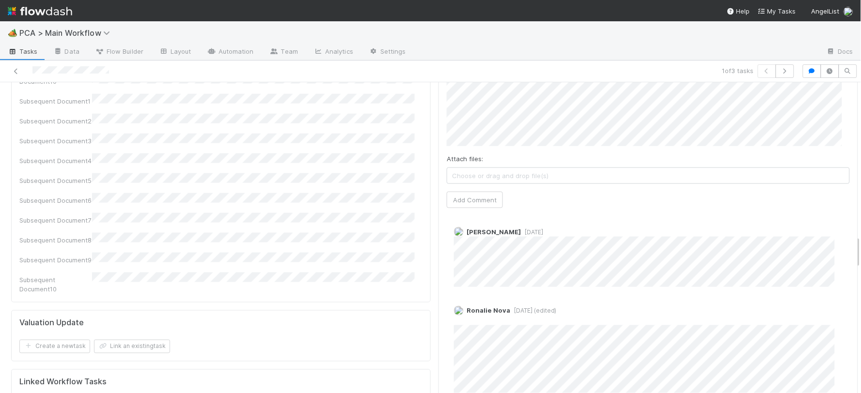
scroll to position [1454, 0]
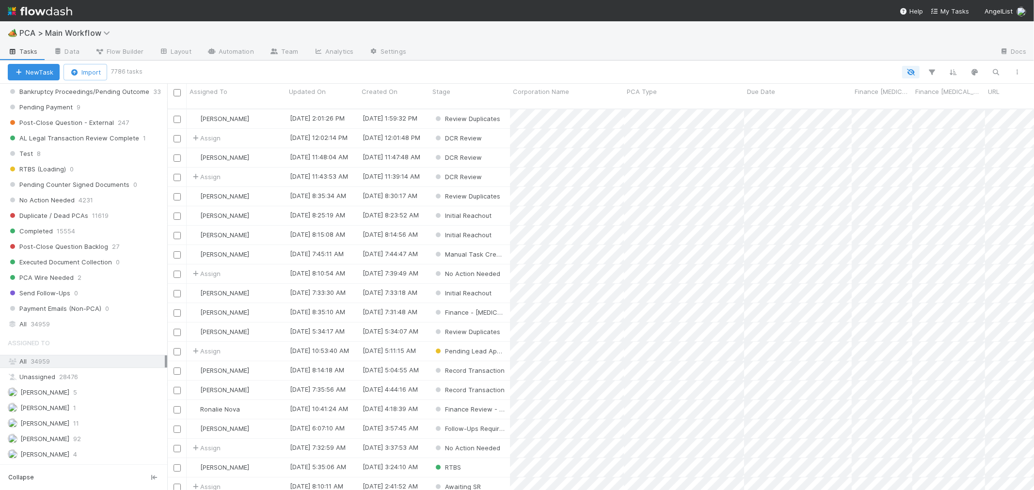
scroll to position [915, 0]
click at [80, 326] on div "All 34959" at bounding box center [86, 322] width 157 height 12
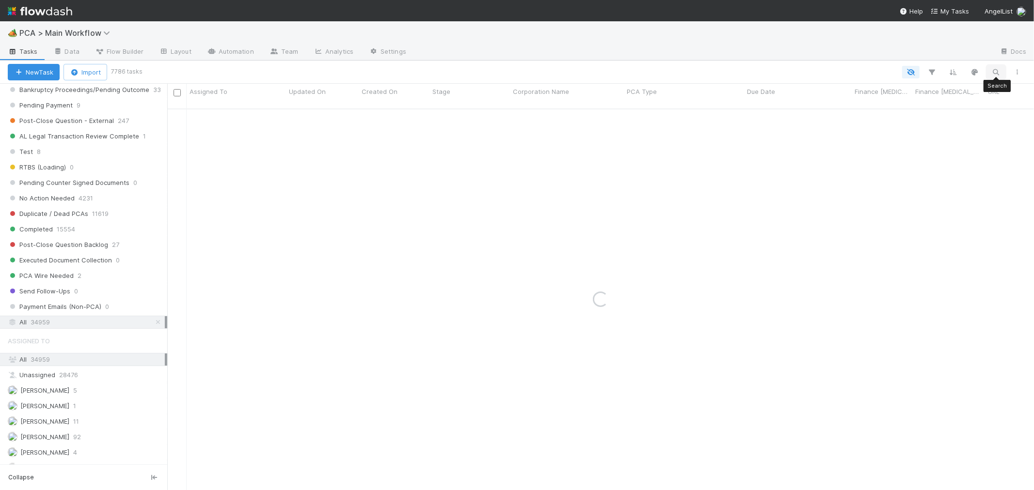
click at [1000, 71] on icon "button" at bounding box center [996, 72] width 10 height 9
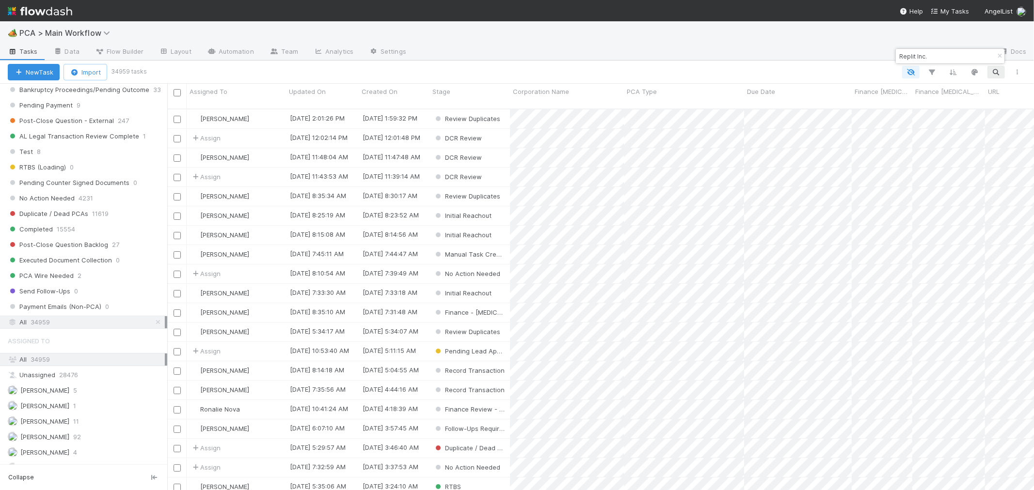
scroll to position [381, 858]
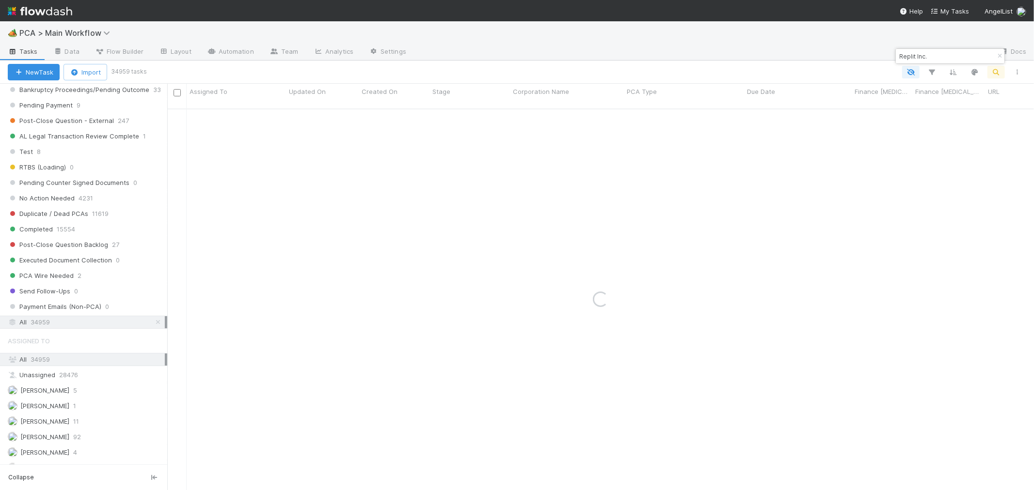
click at [947, 56] on input "Replit Inc." at bounding box center [945, 56] width 97 height 12
type input "Replit Inc."
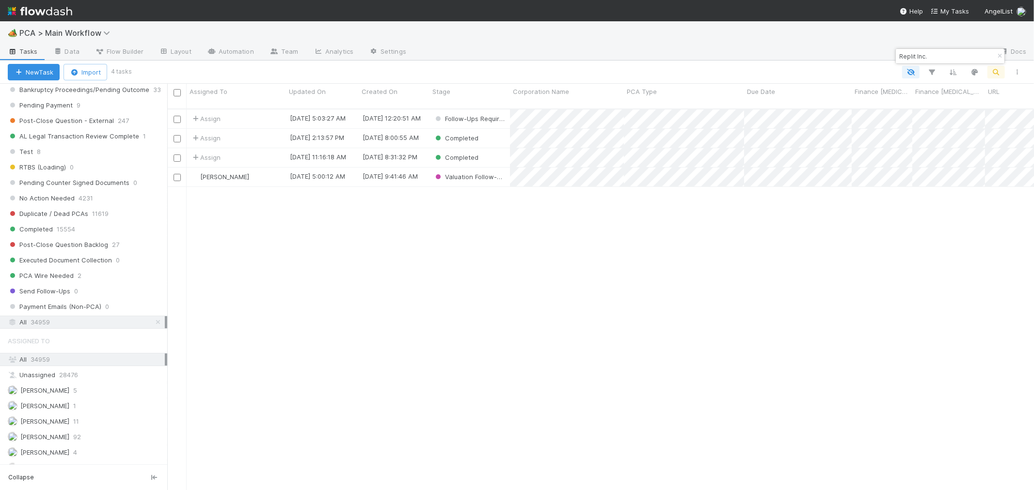
scroll to position [8, 8]
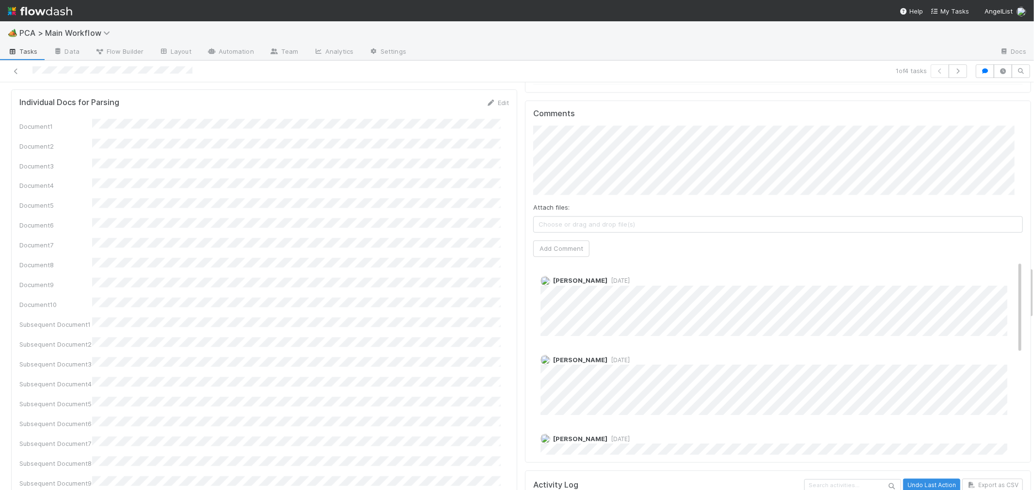
scroll to position [1292, 0]
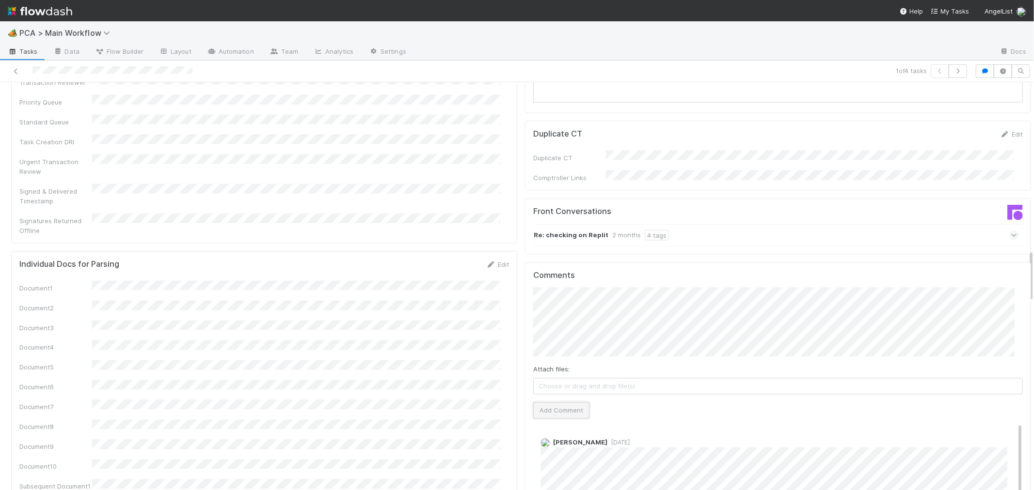
click at [548, 403] on button "Add Comment" at bounding box center [561, 411] width 56 height 16
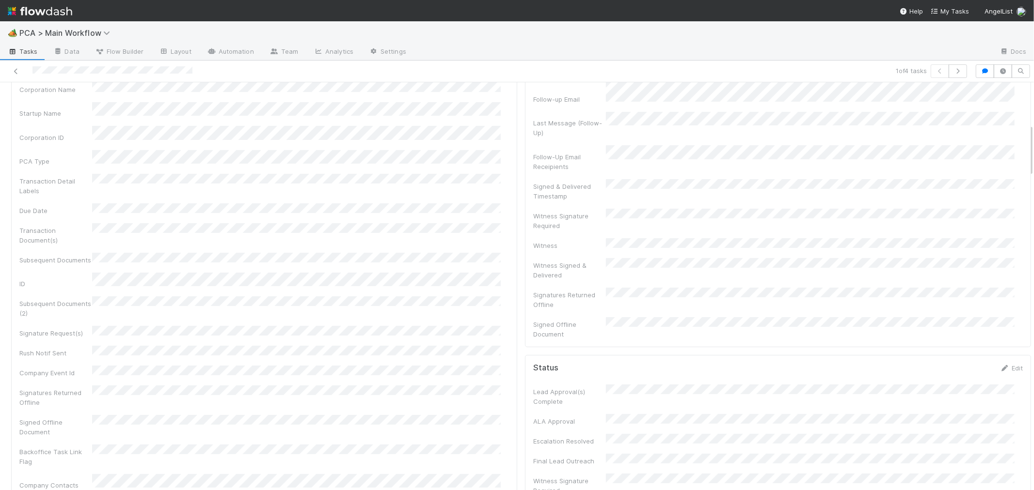
scroll to position [0, 0]
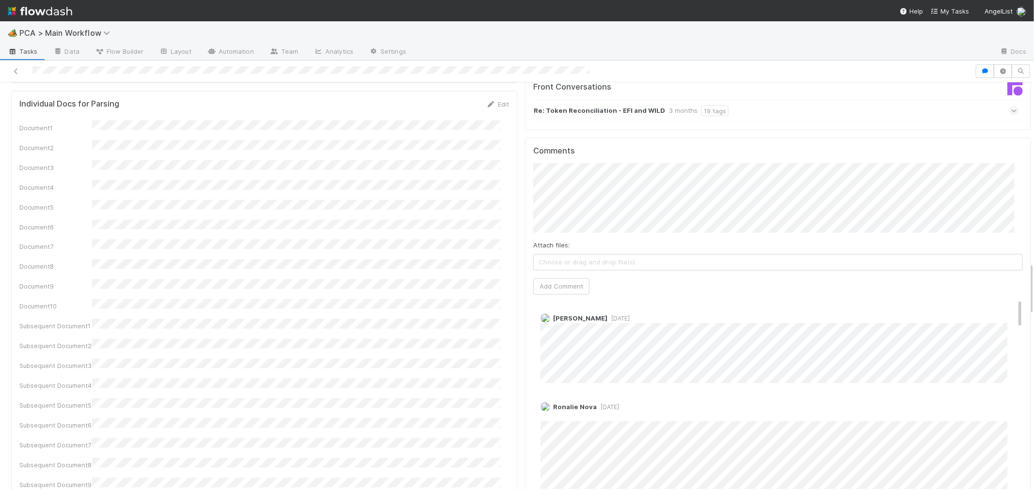
scroll to position [1399, 0]
click at [756, 393] on div "Ronalie Nova [DATE] Edit Delete" at bounding box center [781, 440] width 497 height 94
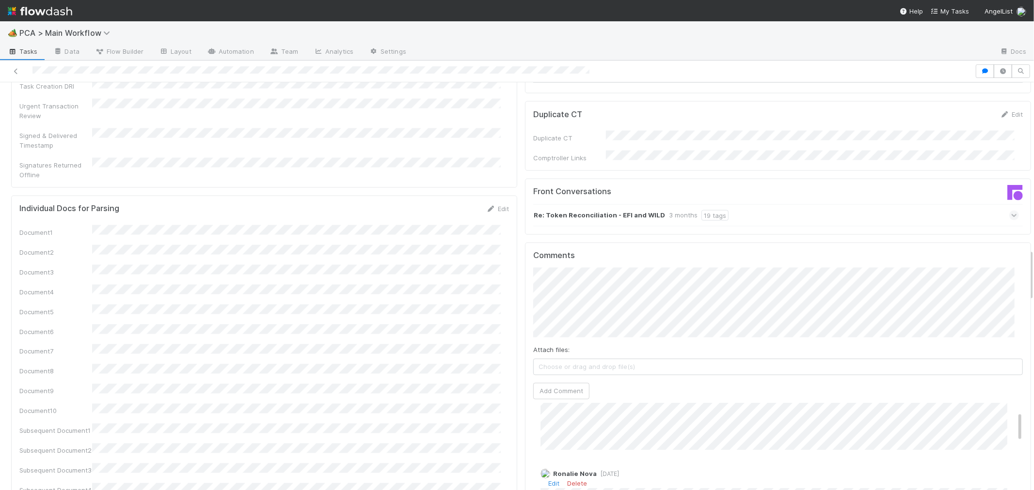
scroll to position [54, 0]
